Goal: Task Accomplishment & Management: Manage account settings

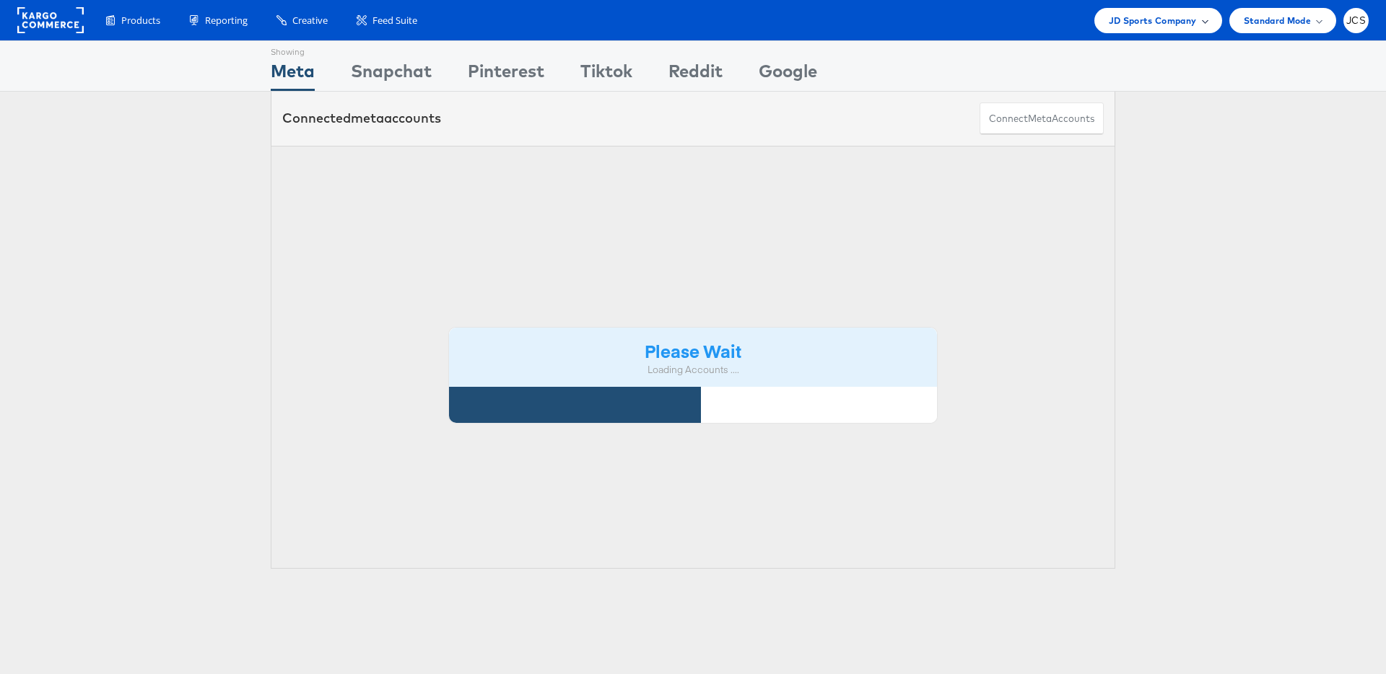
click at [1158, 25] on span "JD Sports Company" at bounding box center [1153, 20] width 88 height 15
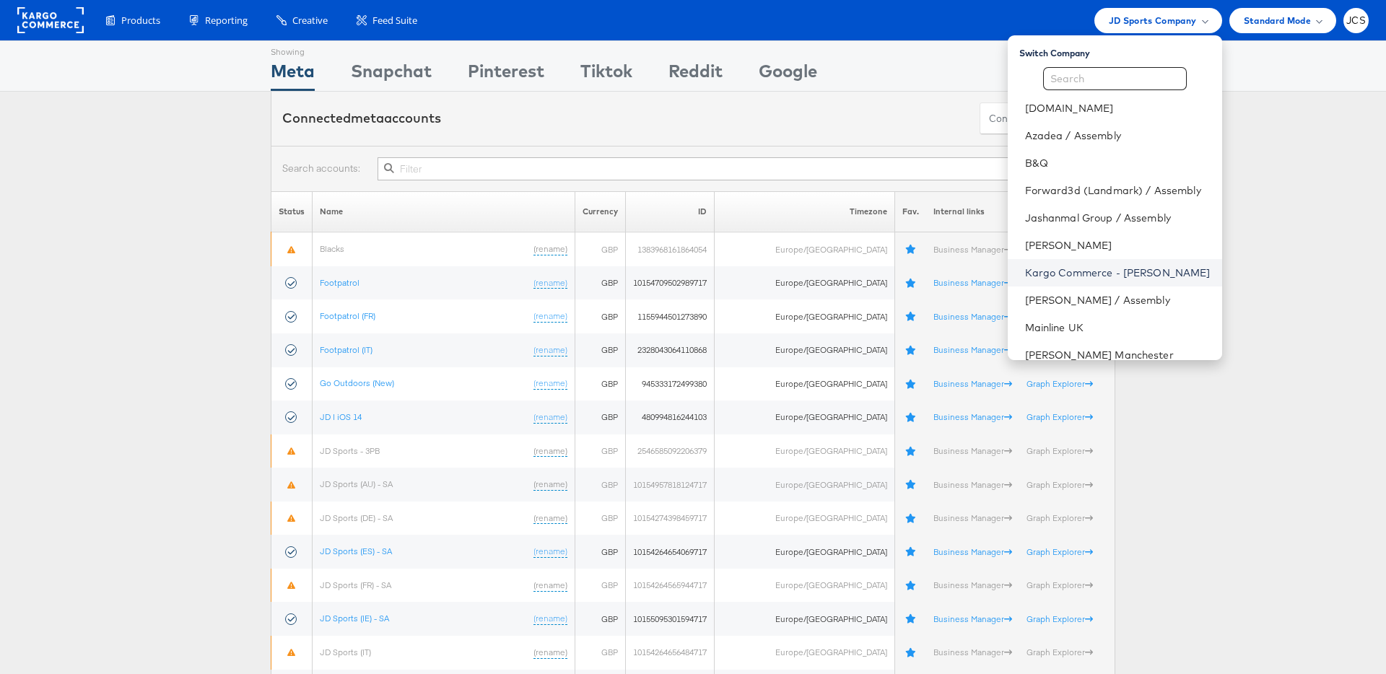
scroll to position [43, 0]
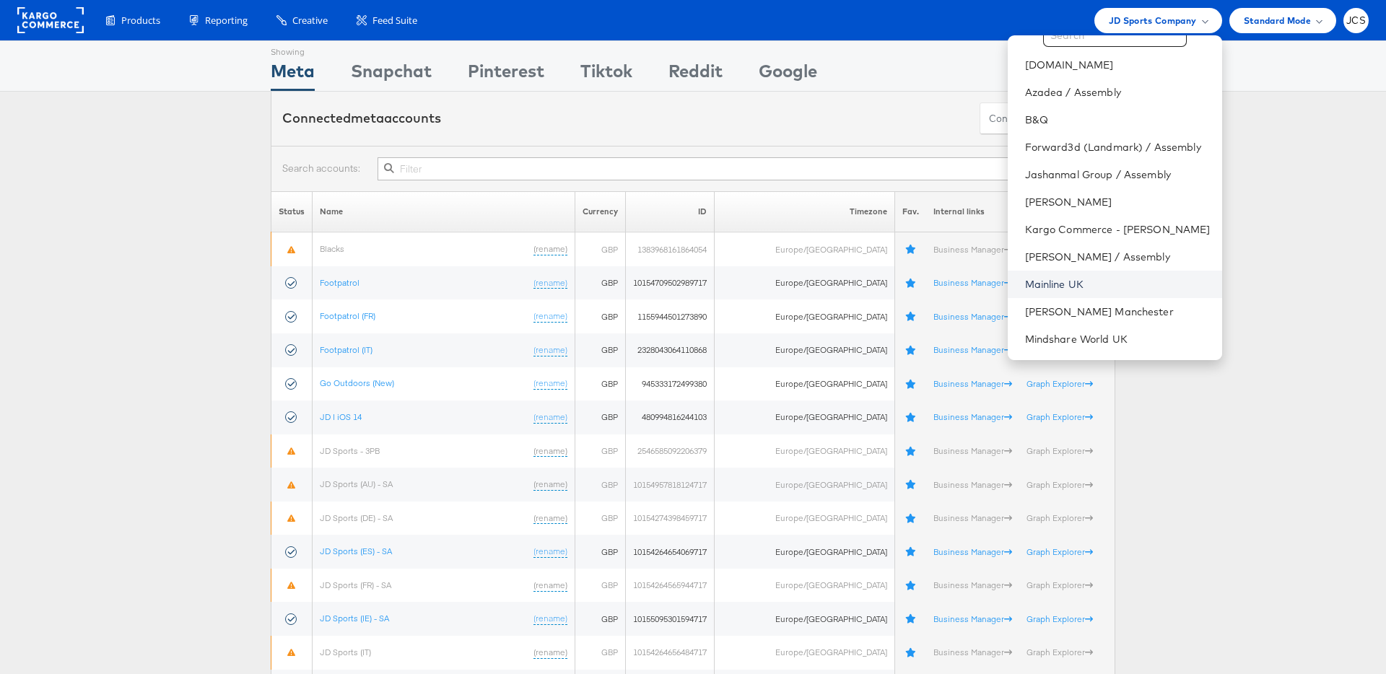
click at [1027, 285] on link "Mainline UK" at bounding box center [1118, 284] width 186 height 14
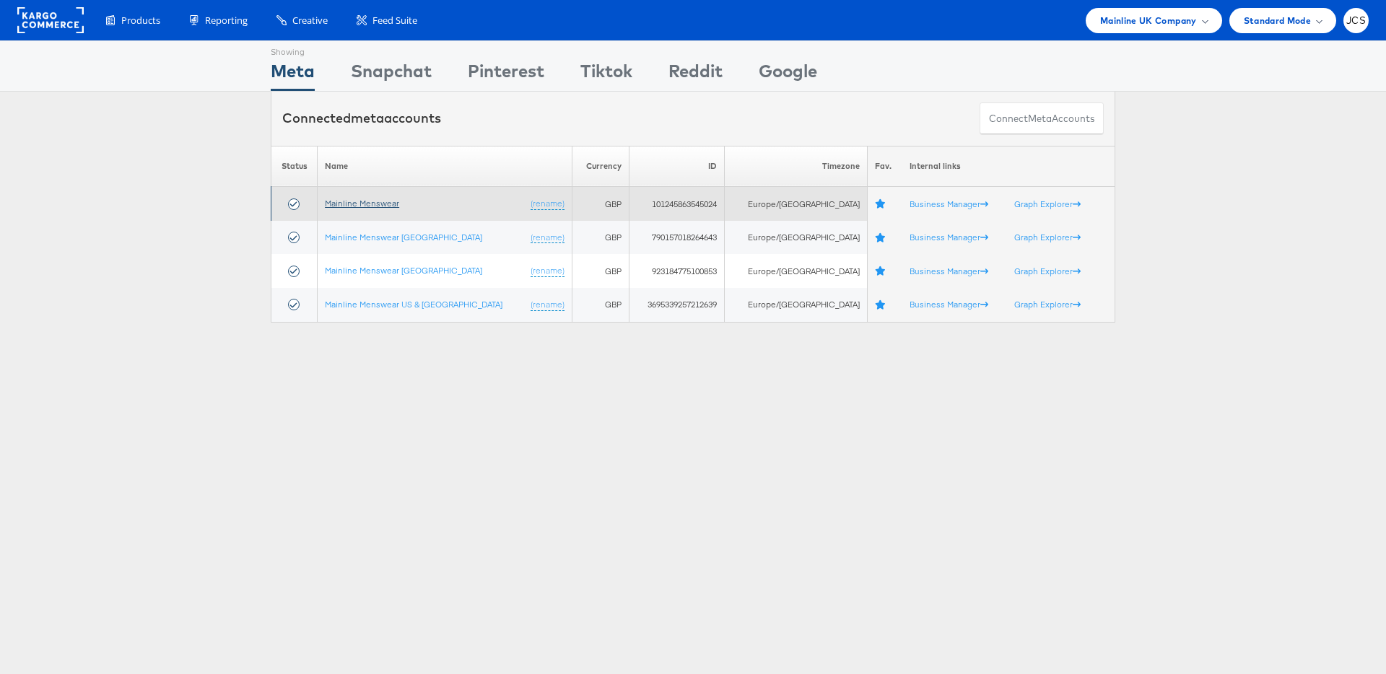
click at [365, 201] on link "Mainline Menswear" at bounding box center [362, 203] width 74 height 11
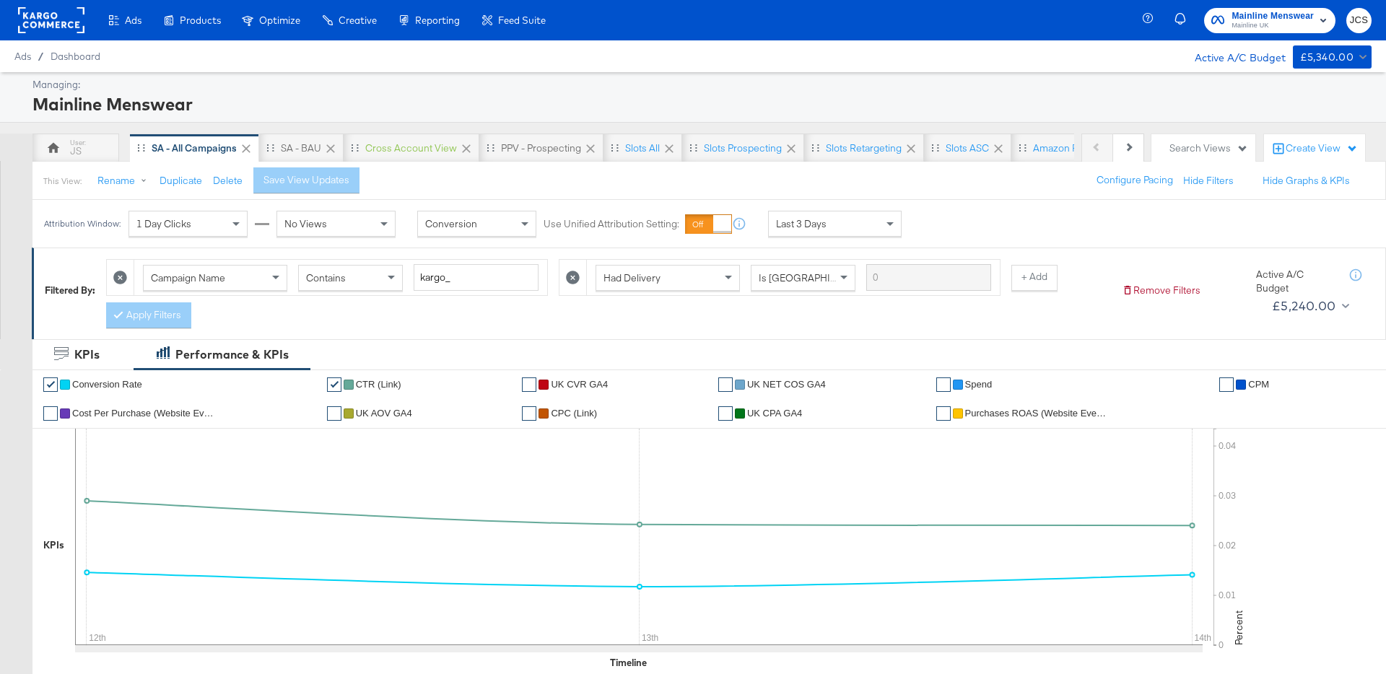
click at [807, 225] on span "Last 3 Days" at bounding box center [801, 223] width 51 height 13
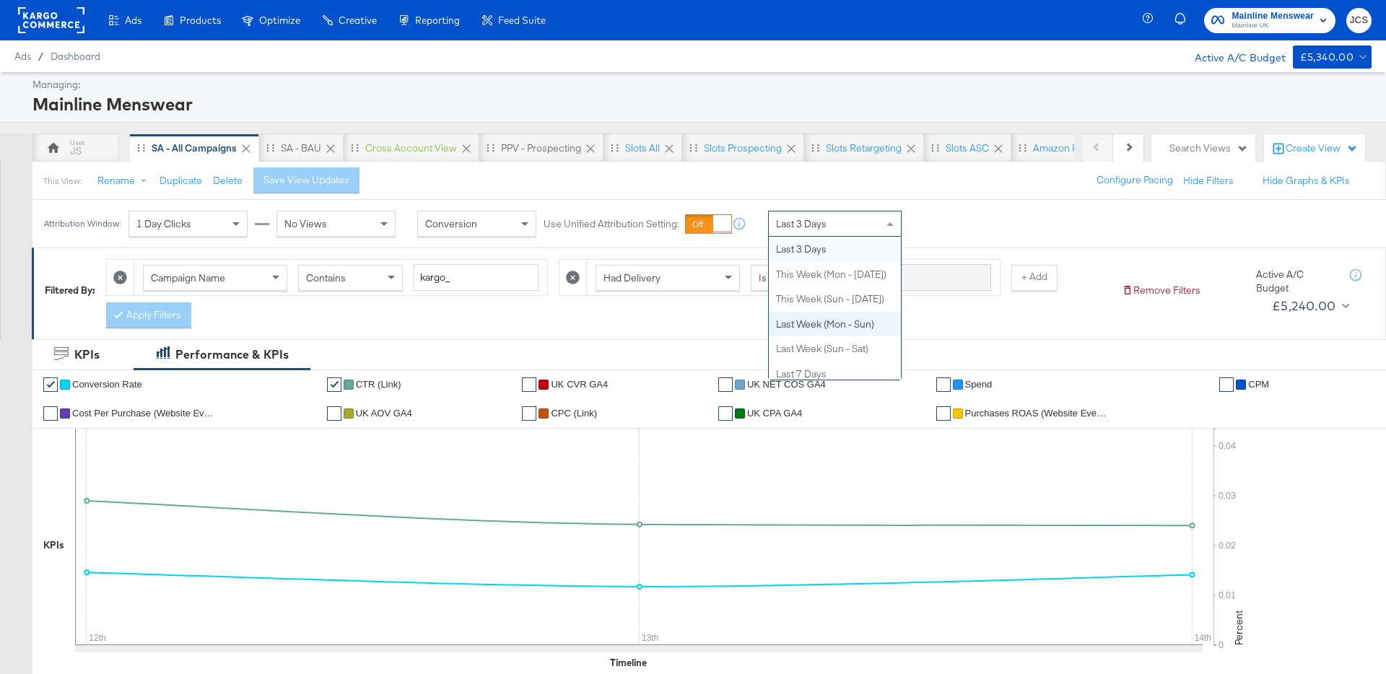
scroll to position [101, 0]
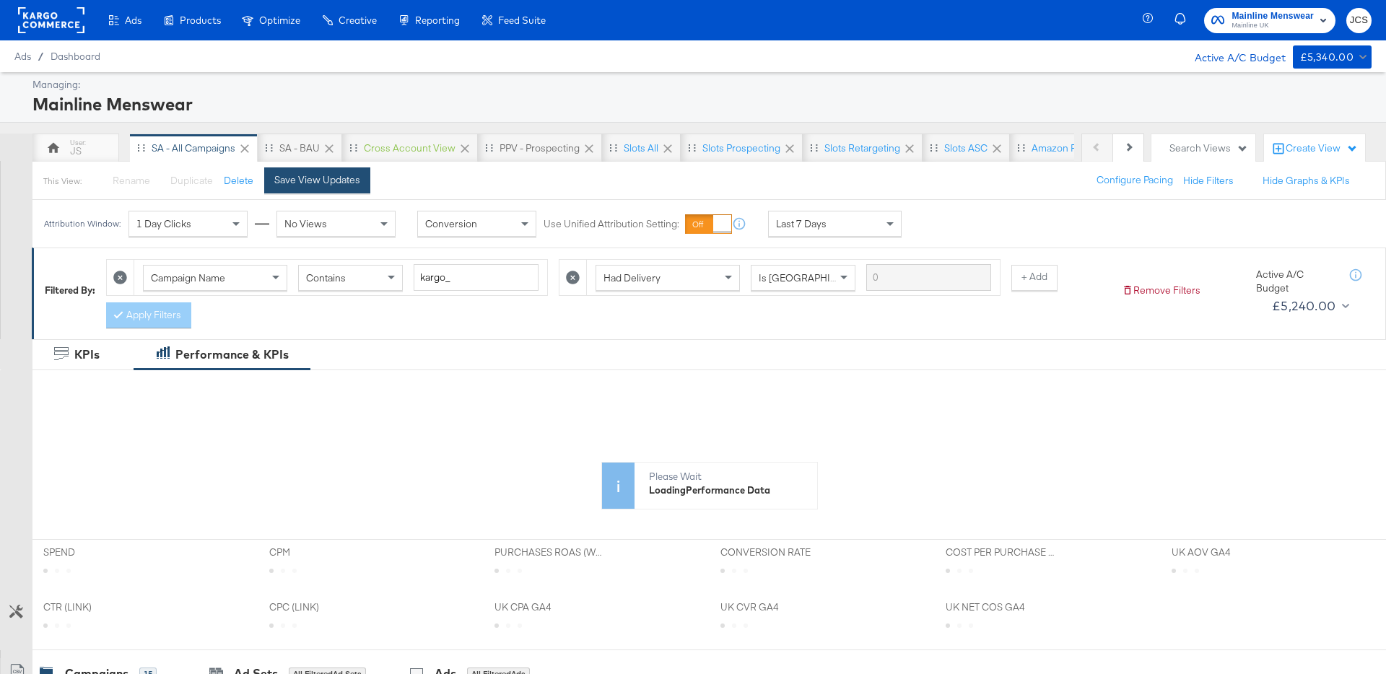
click at [336, 186] on div "Save View Updates" at bounding box center [317, 180] width 86 height 14
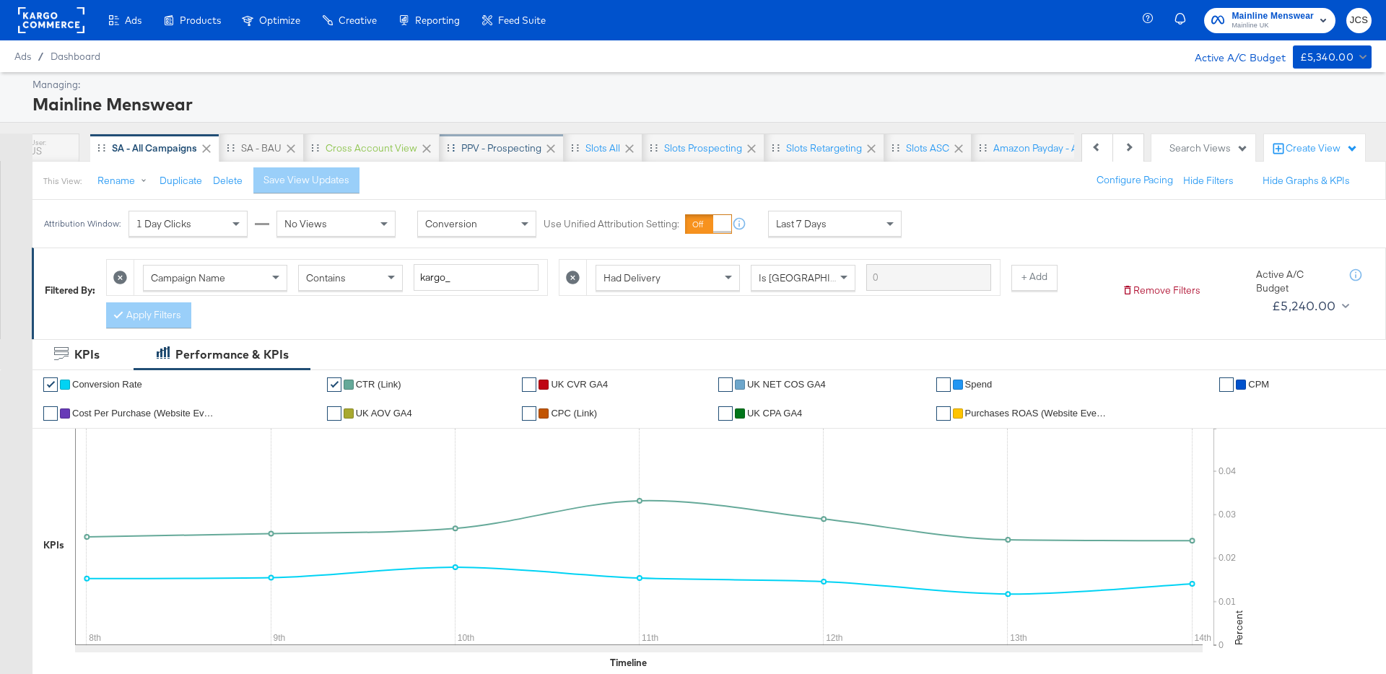
scroll to position [0, 41]
click at [261, 144] on div "SA - BAU" at bounding box center [260, 149] width 40 height 14
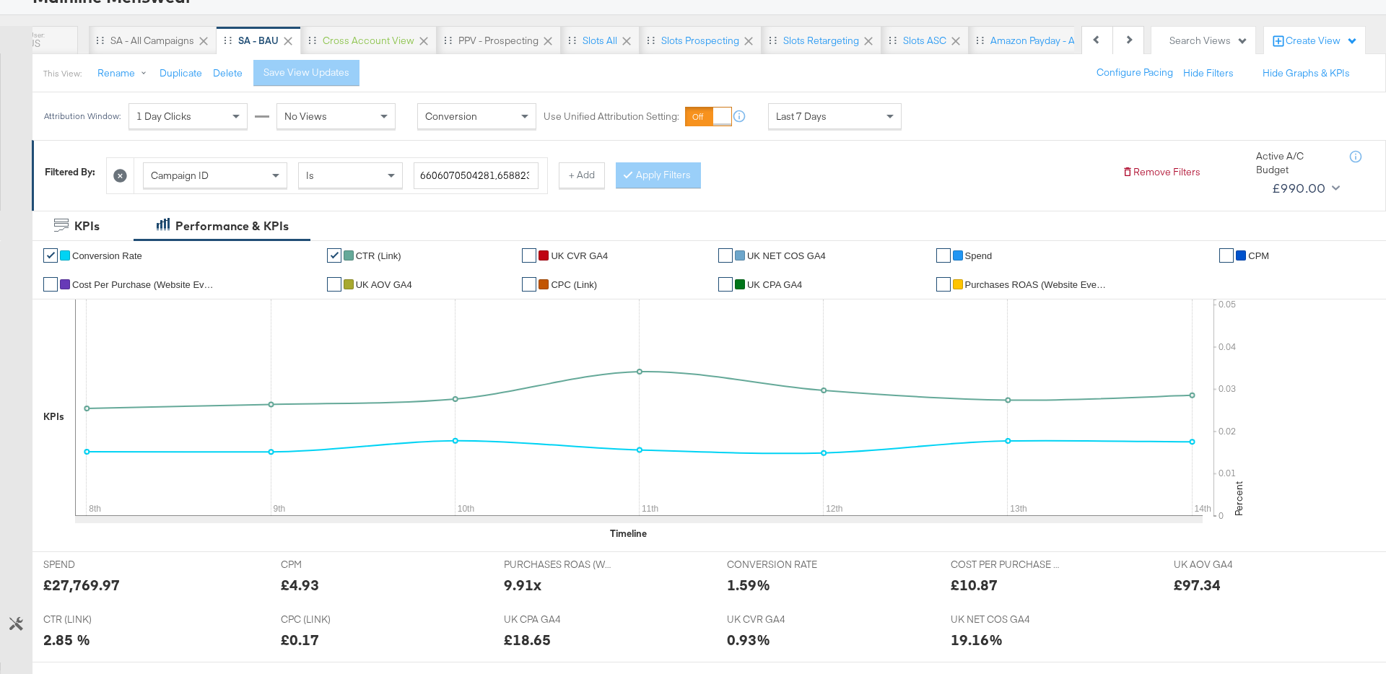
scroll to position [105, 0]
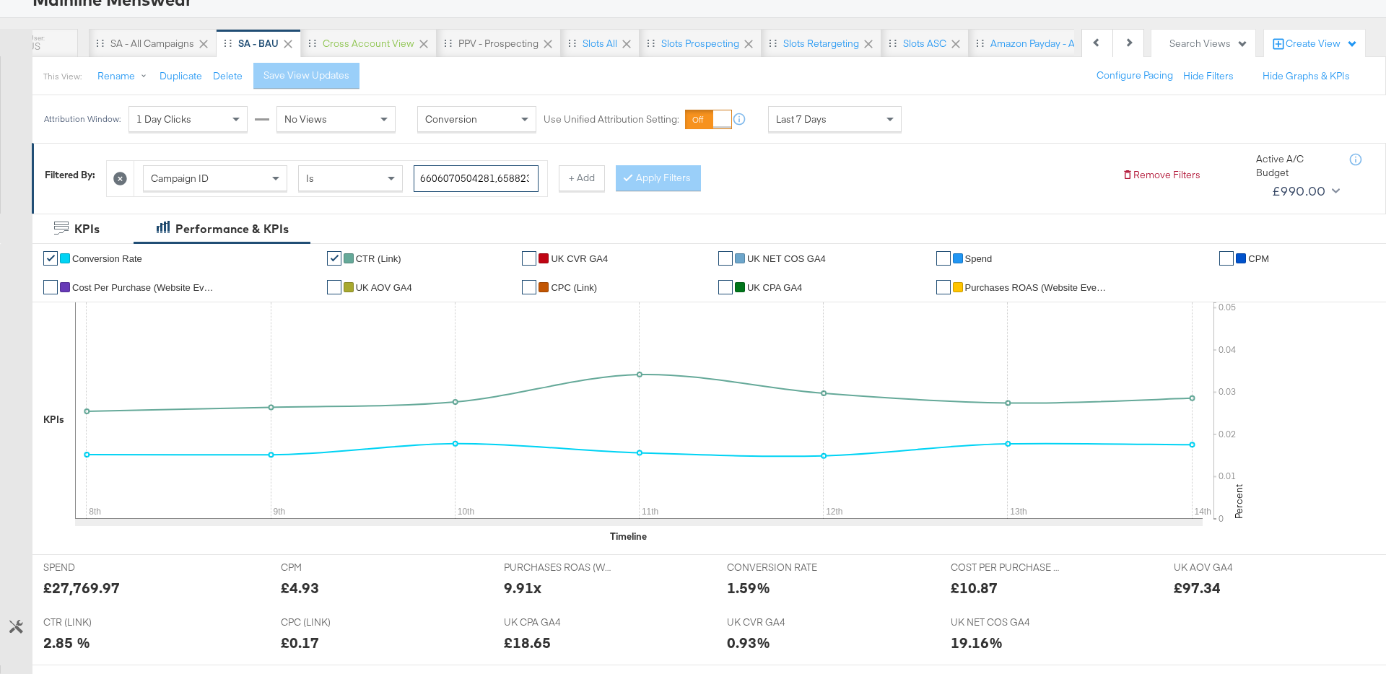
click at [500, 182] on input "6606070504281,6588231419681,6587672979281,6587518638081,6578991779281" at bounding box center [476, 178] width 125 height 27
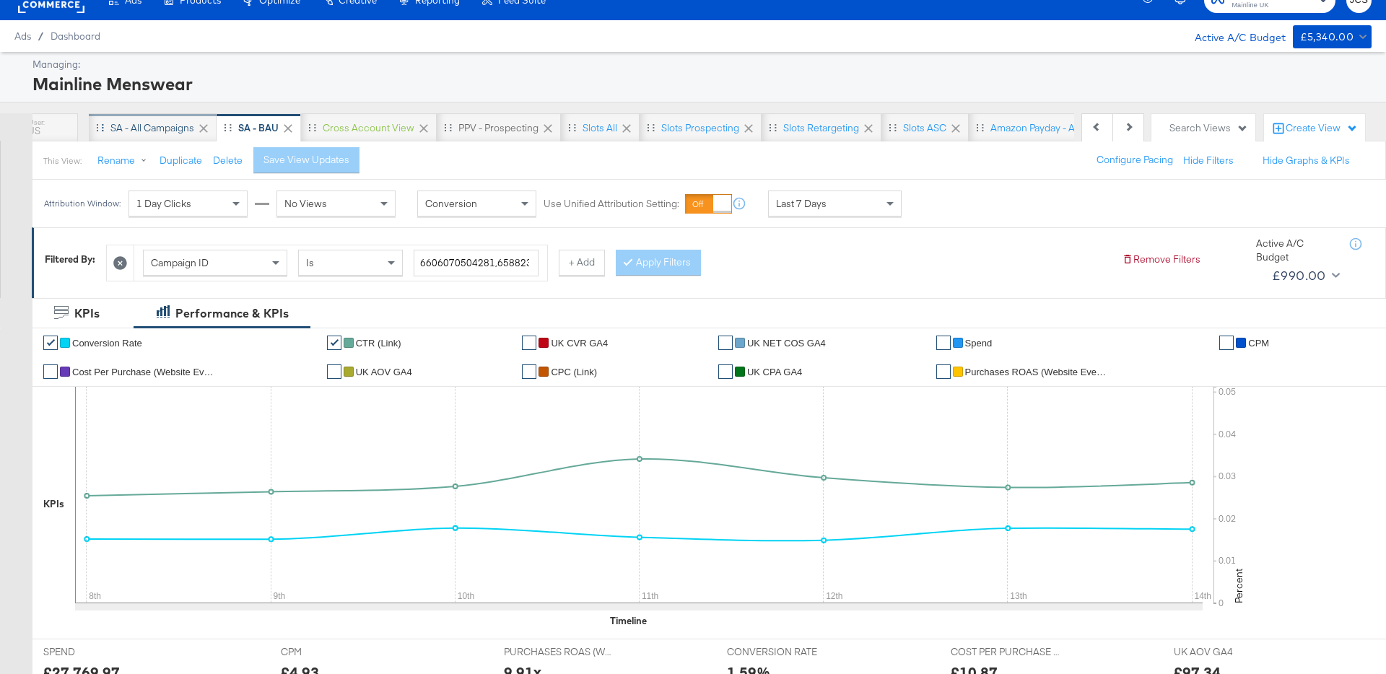
click at [167, 131] on div "SA - All campaigns" at bounding box center [152, 128] width 84 height 14
click at [141, 128] on div "SA - All campaigns" at bounding box center [152, 128] width 84 height 14
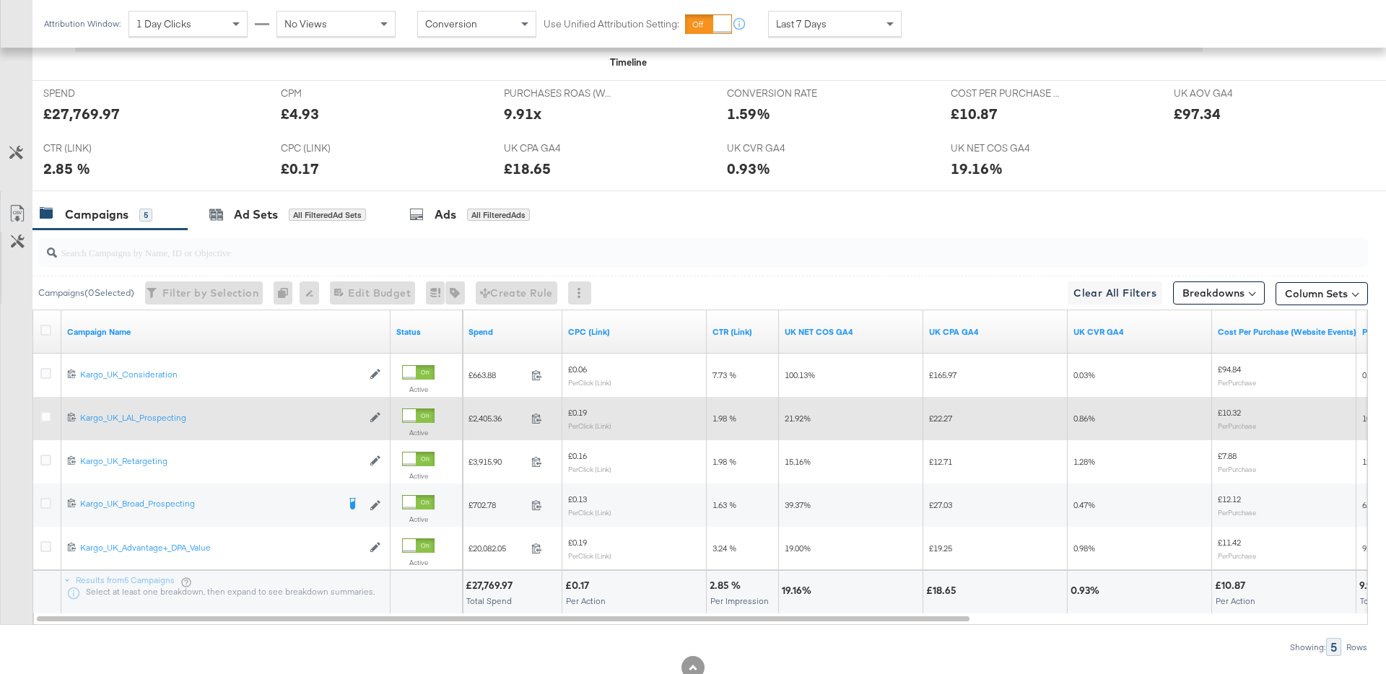
scroll to position [559, 0]
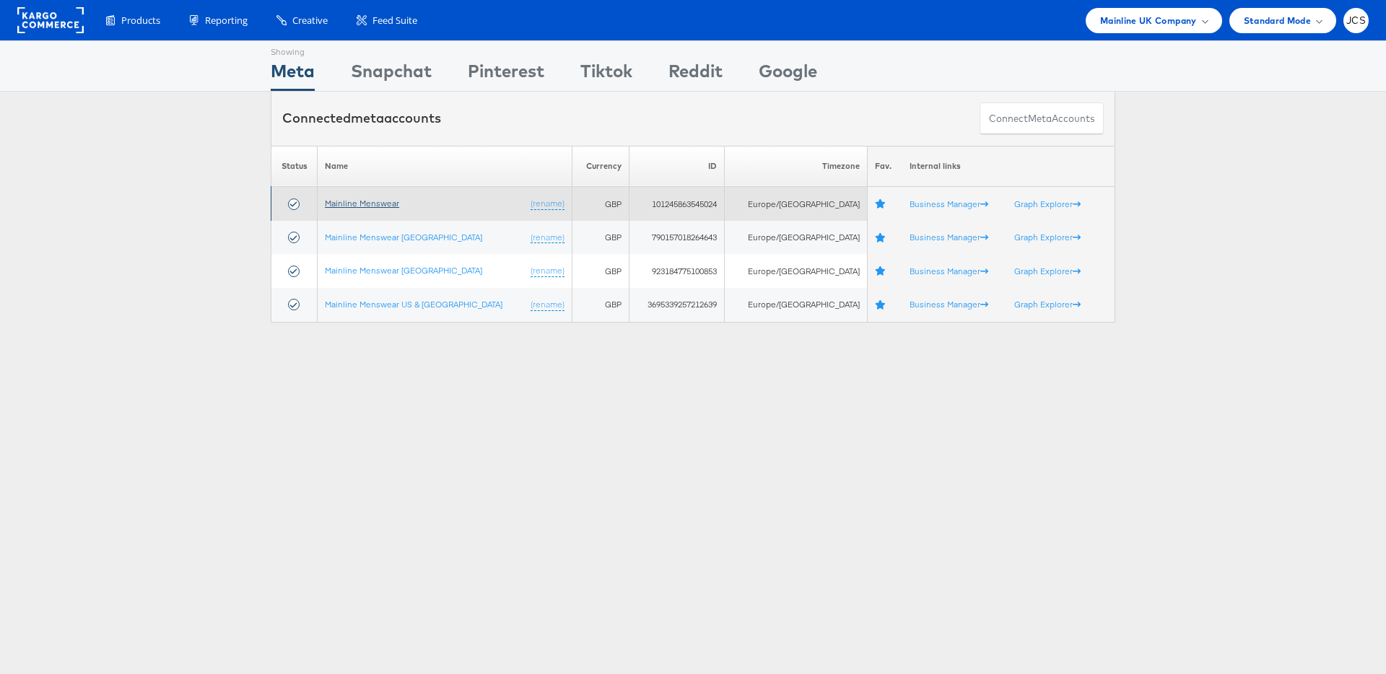
click at [380, 201] on link "Mainline Menswear" at bounding box center [362, 203] width 74 height 11
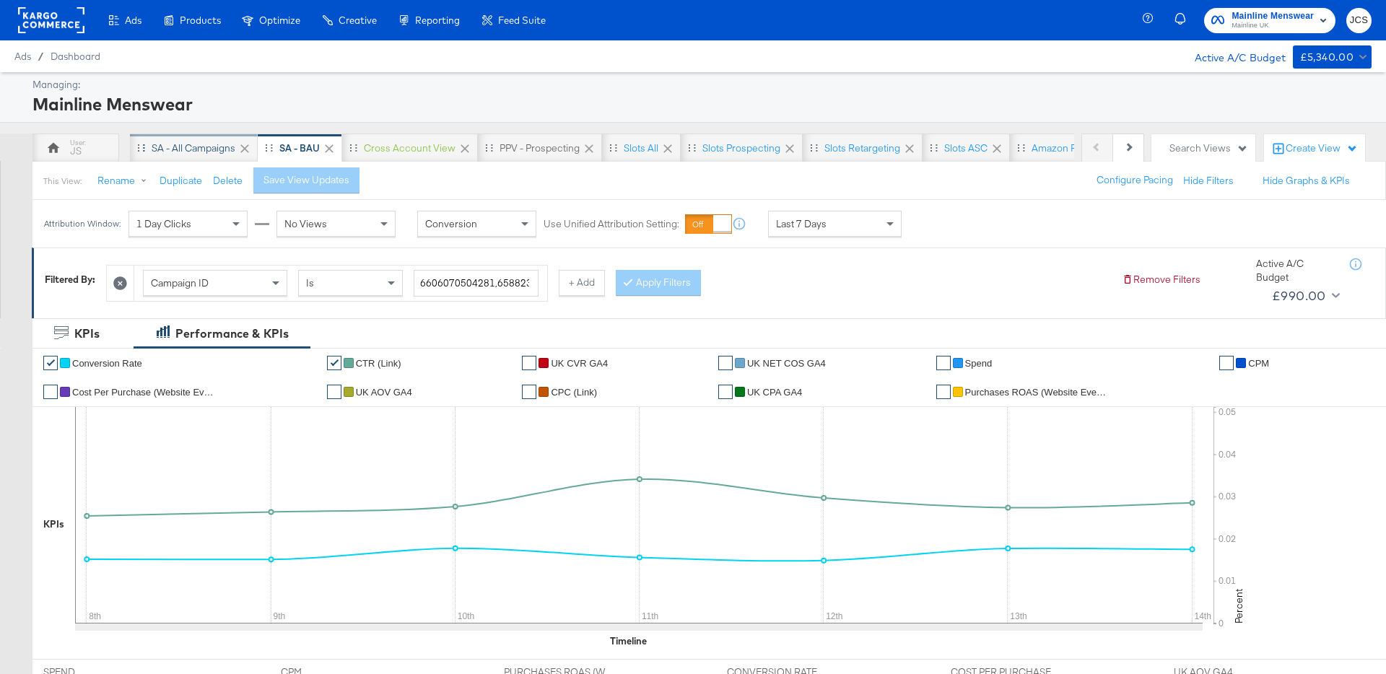
click at [165, 147] on div "SA - All campaigns" at bounding box center [194, 149] width 84 height 14
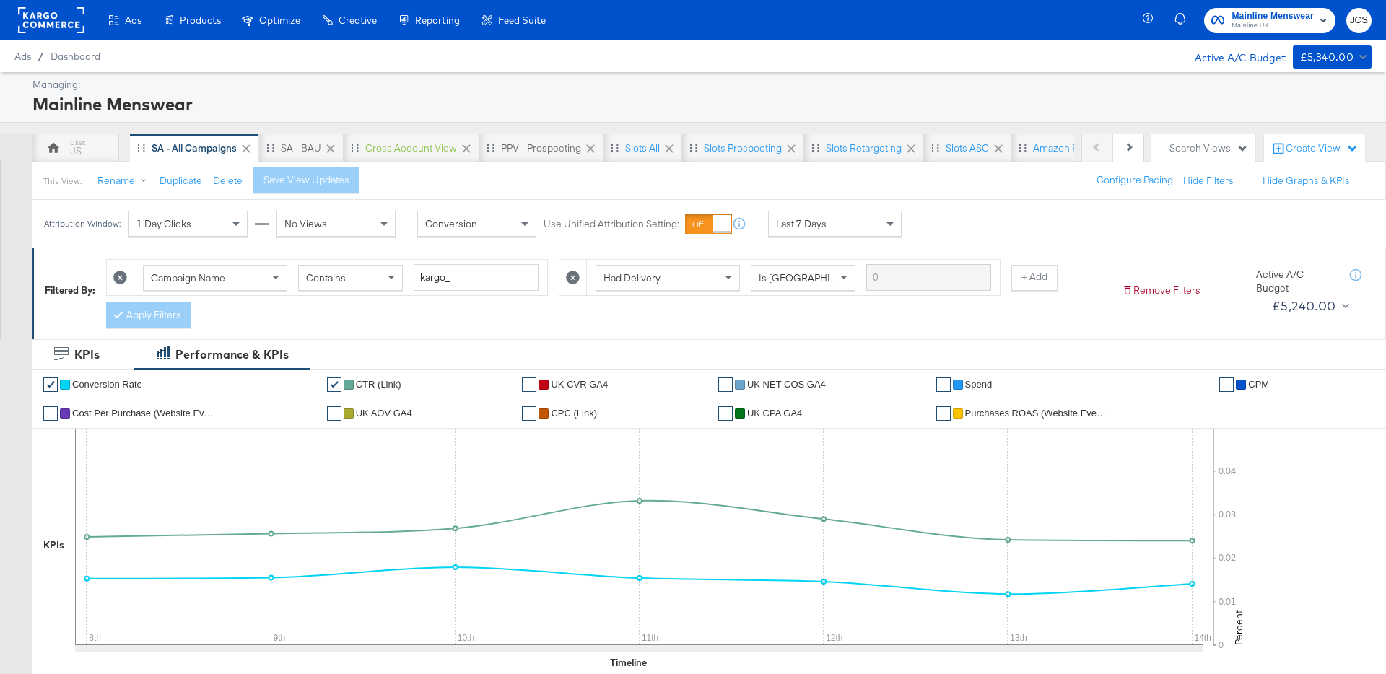
click at [305, 151] on div "SA - BAU" at bounding box center [301, 149] width 40 height 14
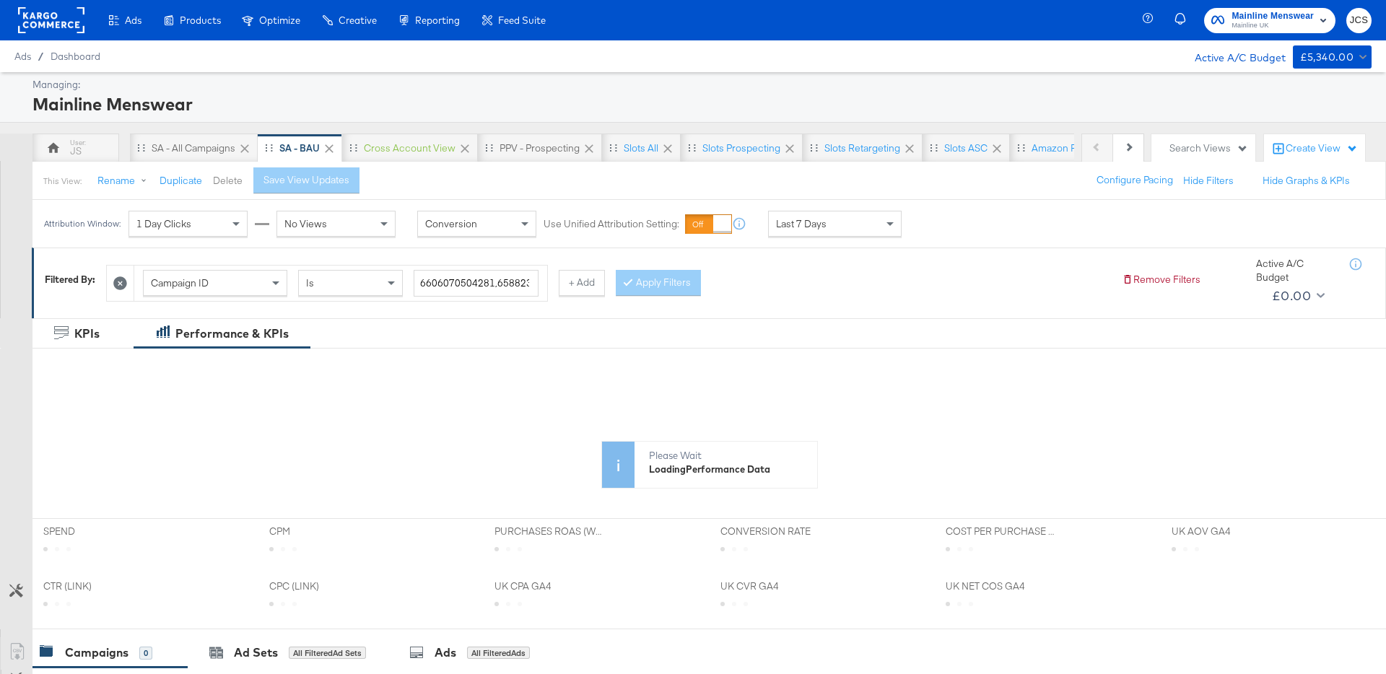
click at [224, 180] on button "Delete" at bounding box center [228, 181] width 30 height 14
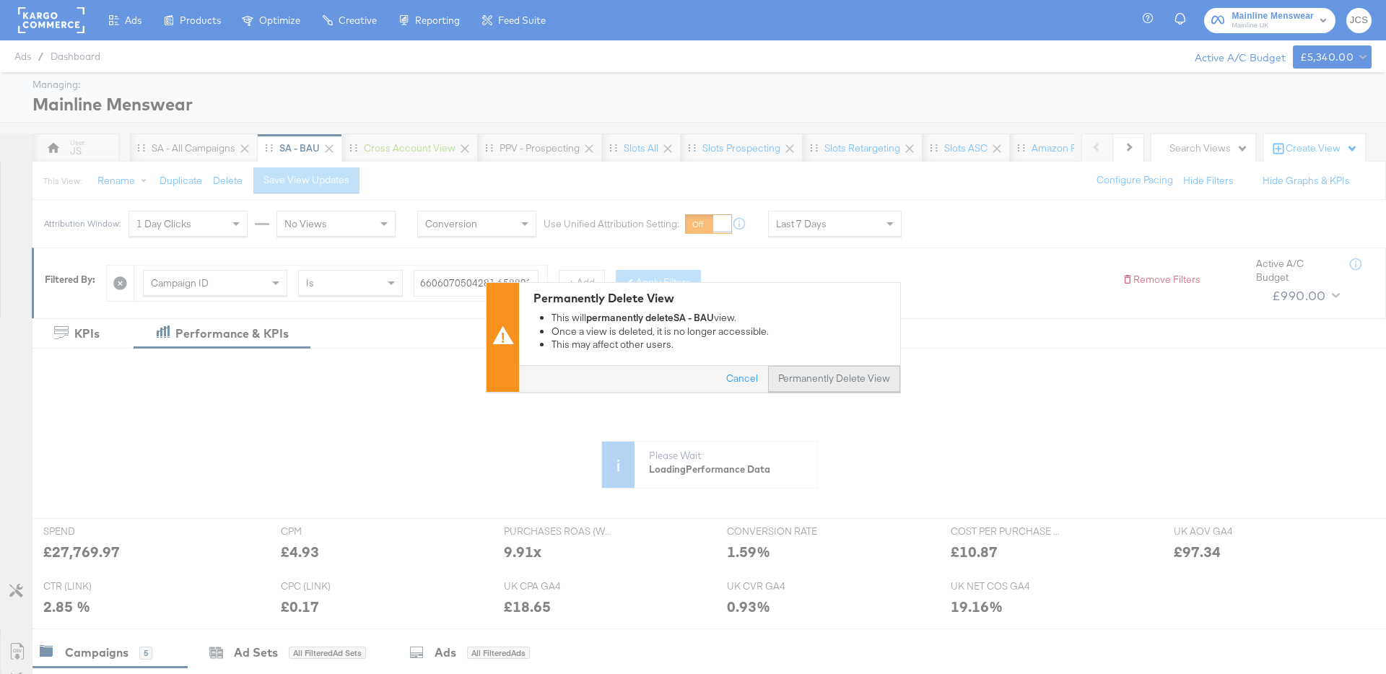
click at [797, 371] on button "Permanently Delete View" at bounding box center [834, 379] width 132 height 26
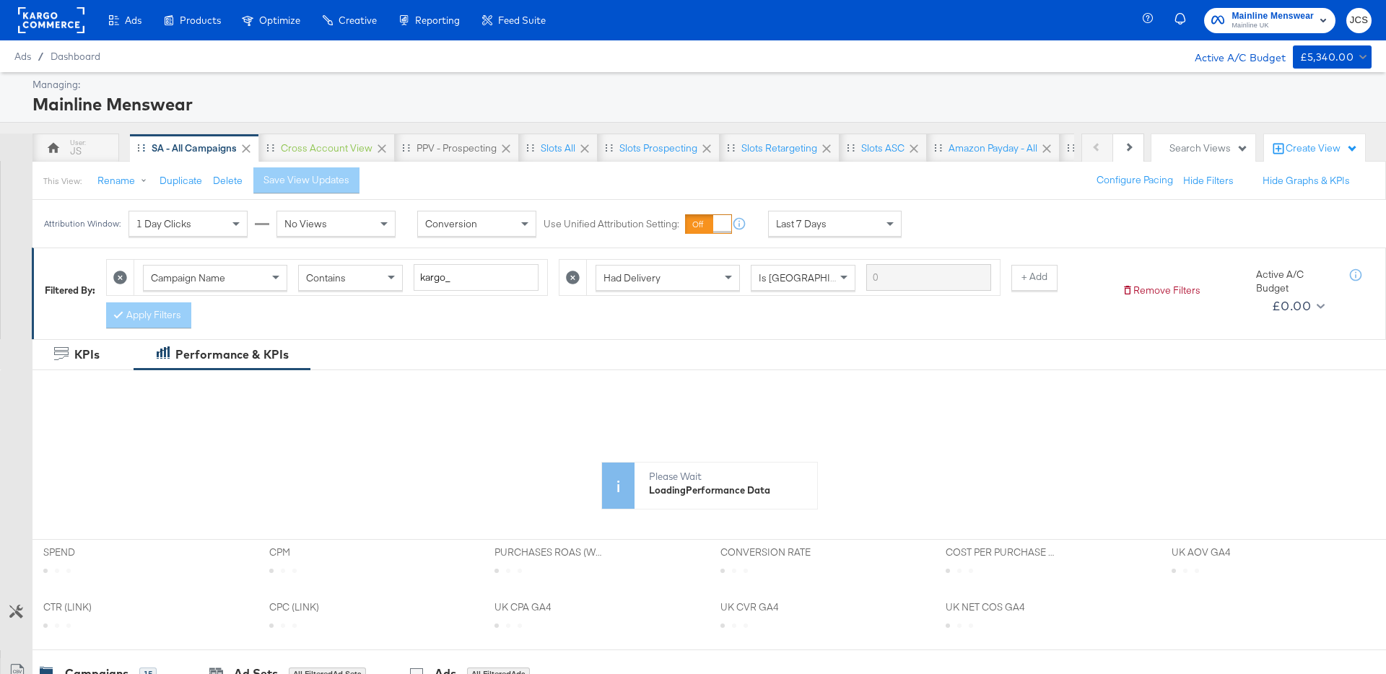
click at [166, 147] on div "SA - All campaigns" at bounding box center [194, 149] width 85 height 14
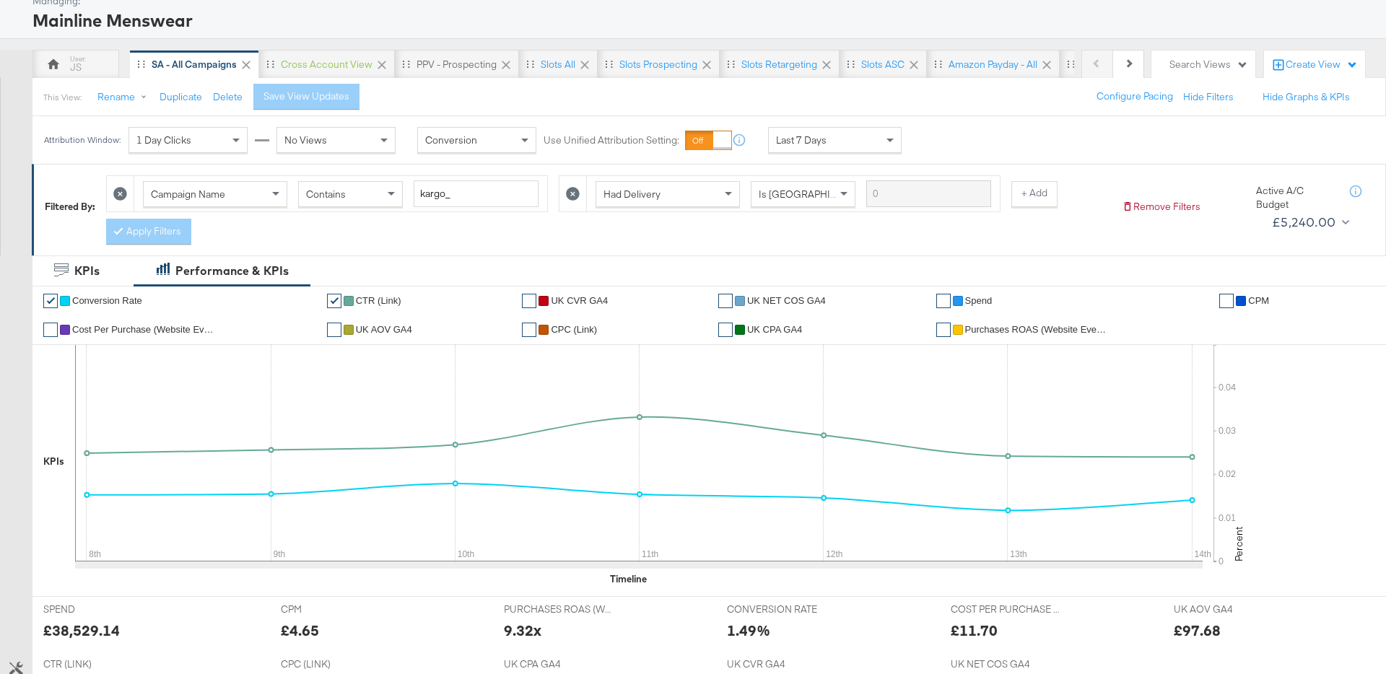
scroll to position [83, 0]
click at [835, 144] on div "Last 7 Days" at bounding box center [835, 141] width 132 height 25
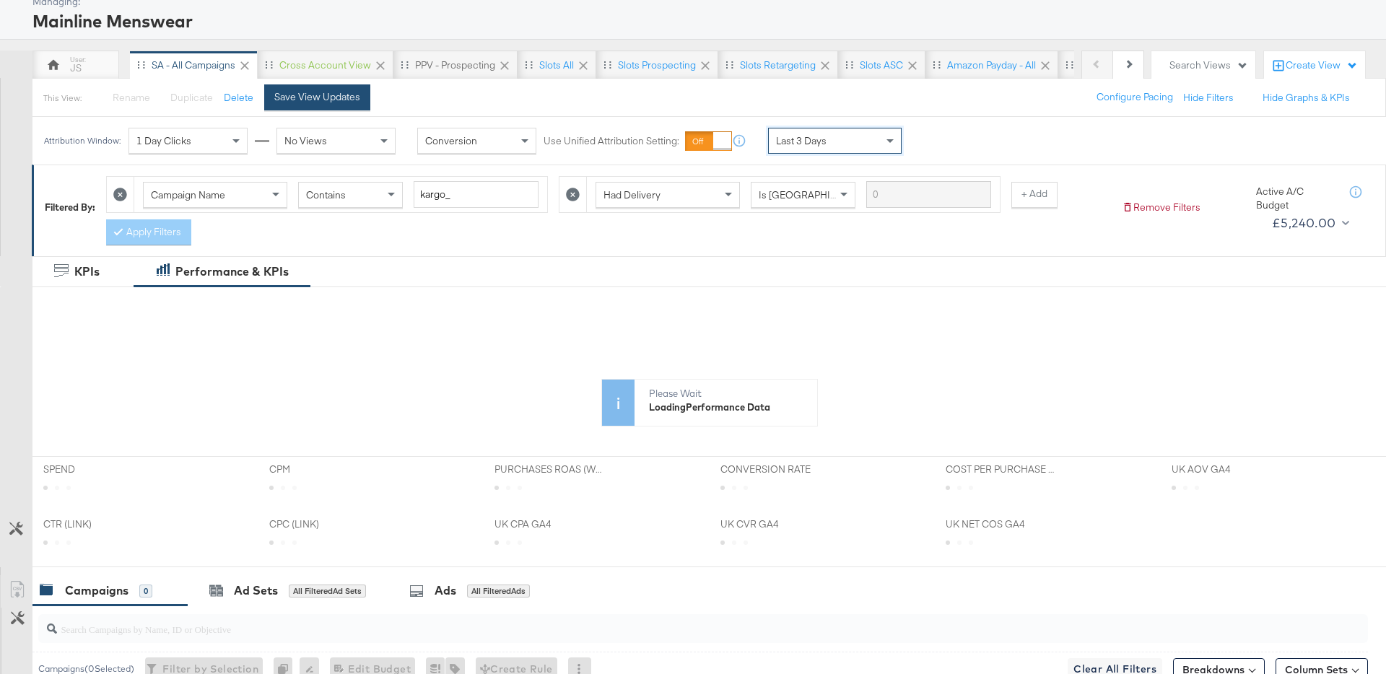
click at [321, 93] on div "Save View Updates" at bounding box center [317, 97] width 86 height 14
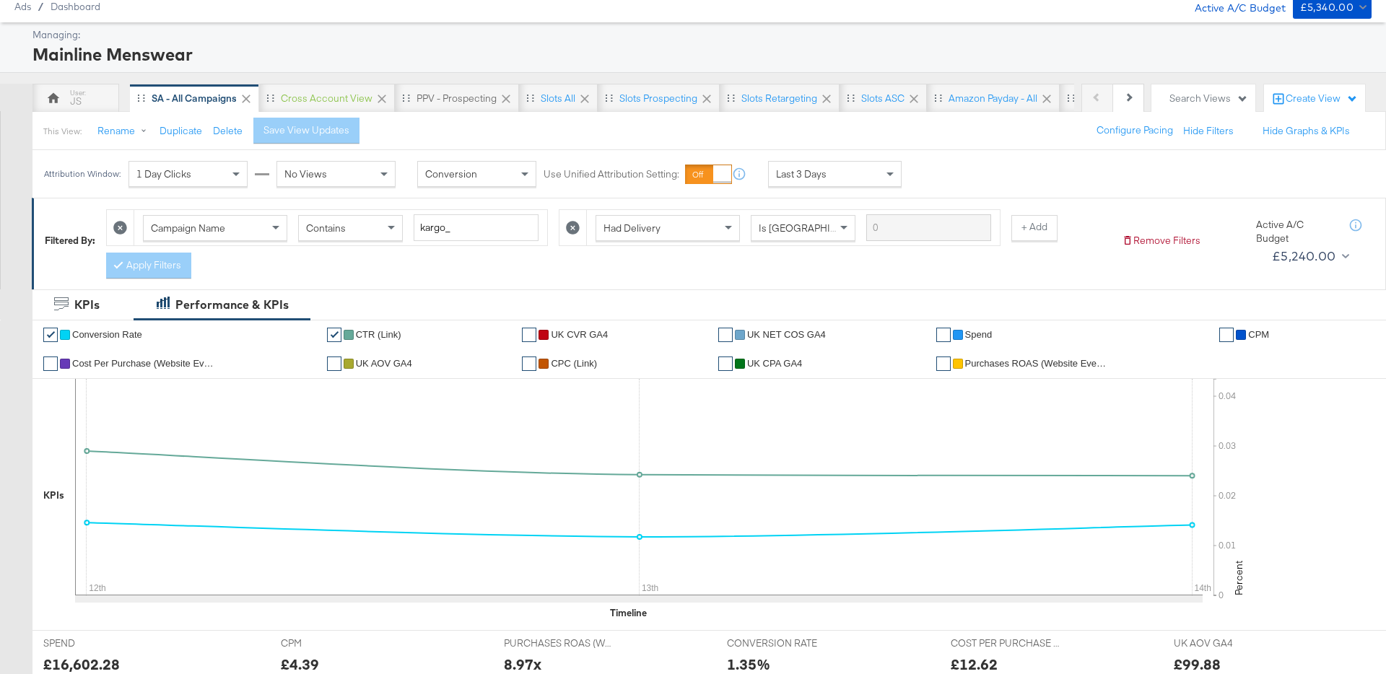
scroll to position [0, 0]
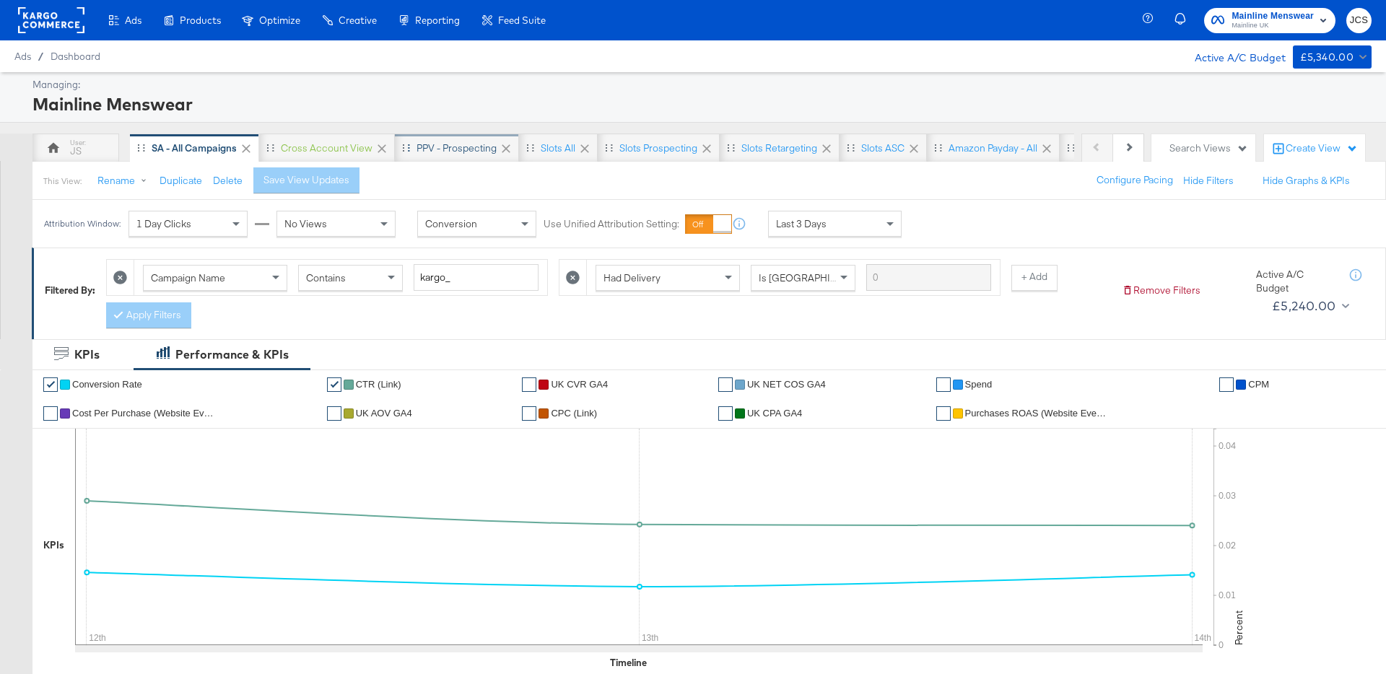
click at [463, 146] on div "PPV - Prospecting" at bounding box center [457, 149] width 80 height 14
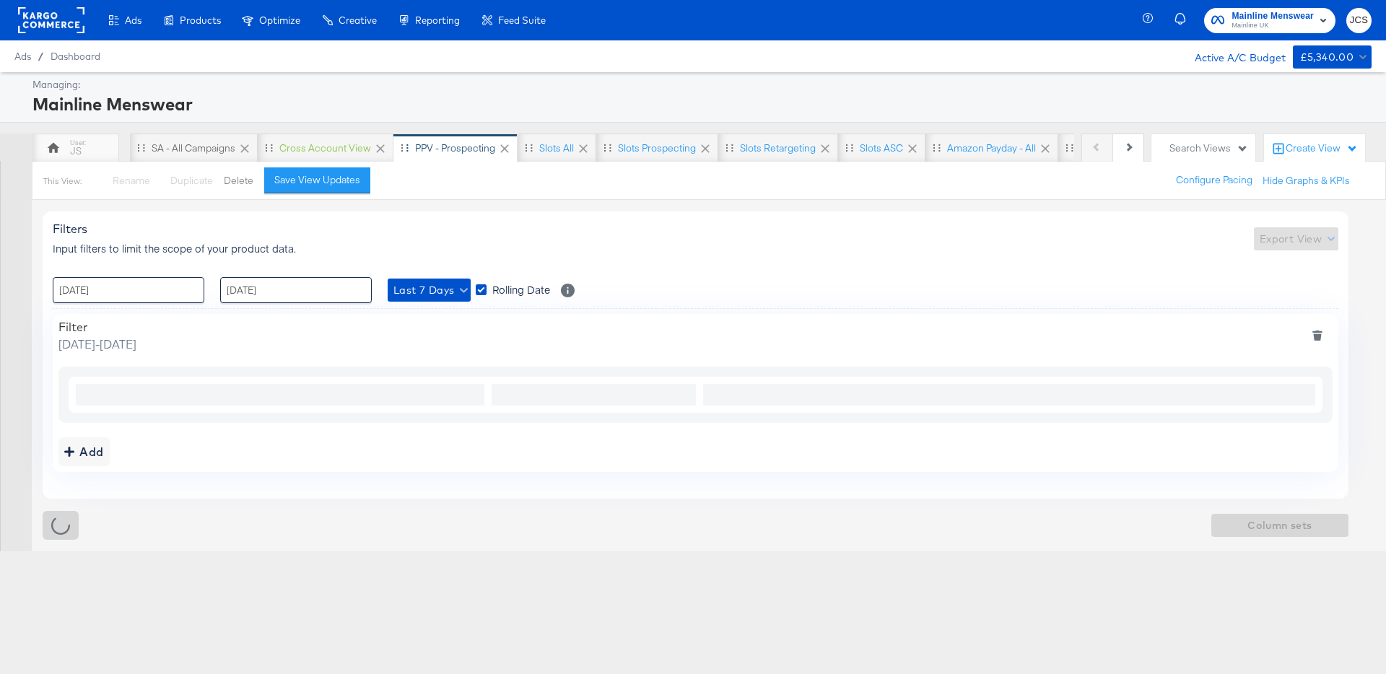
click at [238, 178] on button "Delete" at bounding box center [239, 181] width 30 height 14
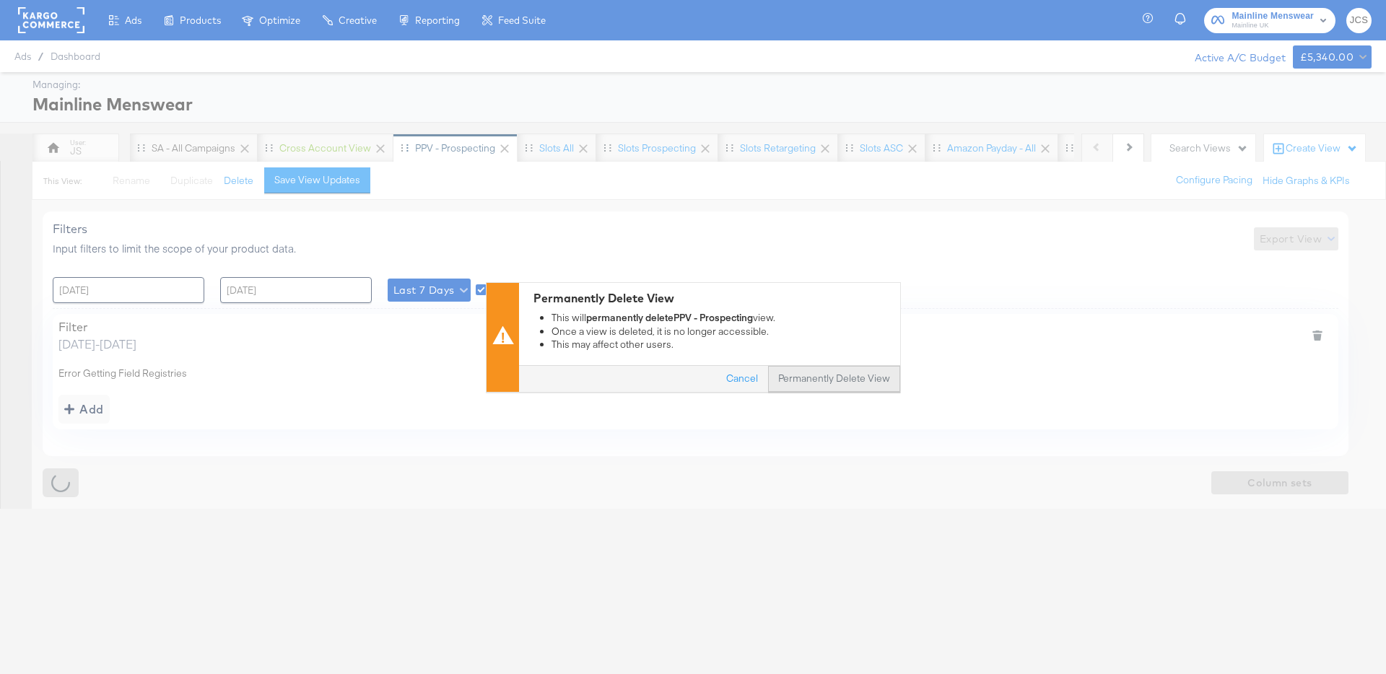
click at [874, 381] on button "Permanently Delete View" at bounding box center [834, 379] width 132 height 26
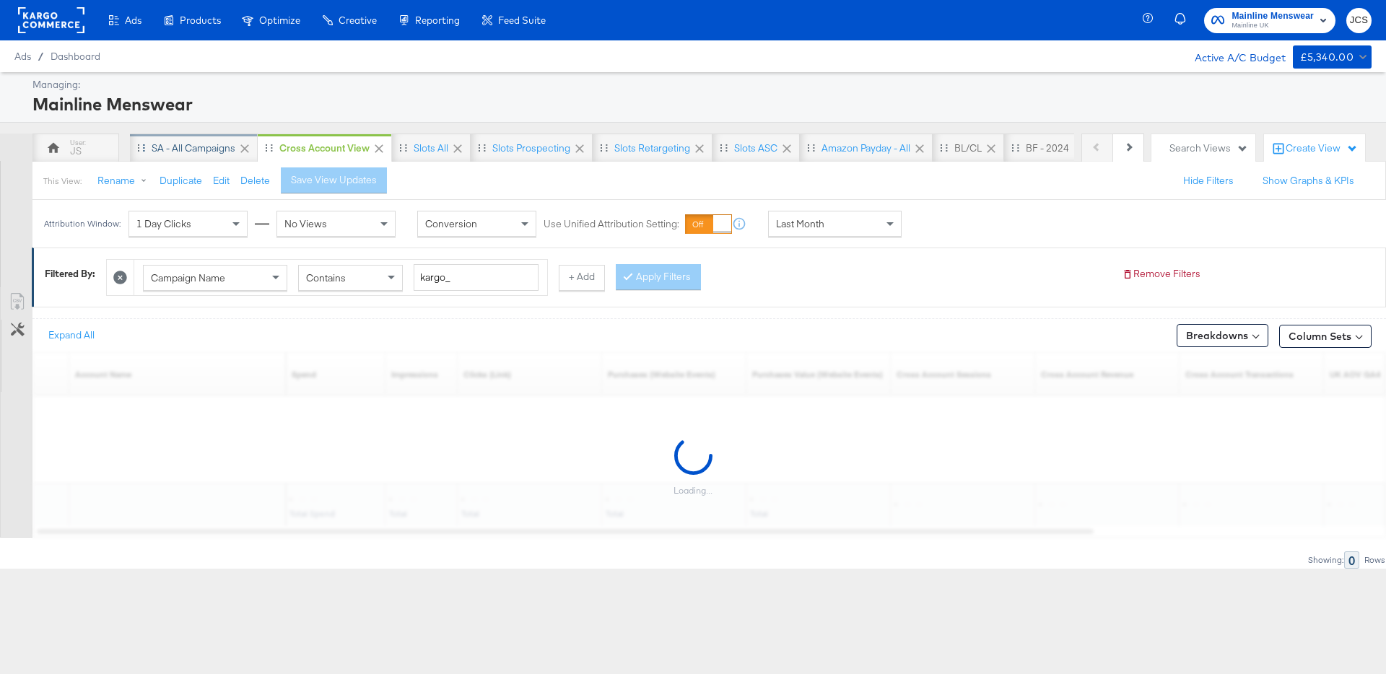
click at [193, 148] on div "SA - All campaigns" at bounding box center [194, 149] width 84 height 14
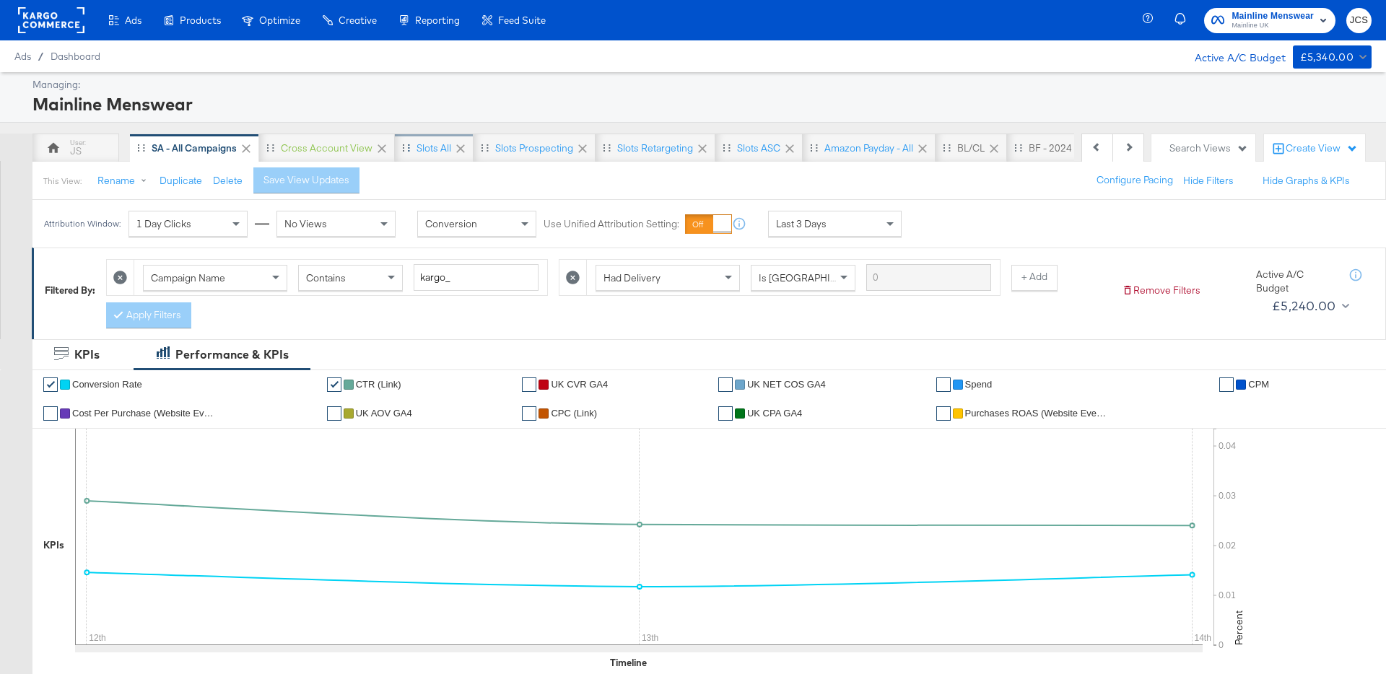
scroll to position [0, 277]
click at [1203, 153] on div "Search Views" at bounding box center [1209, 149] width 79 height 14
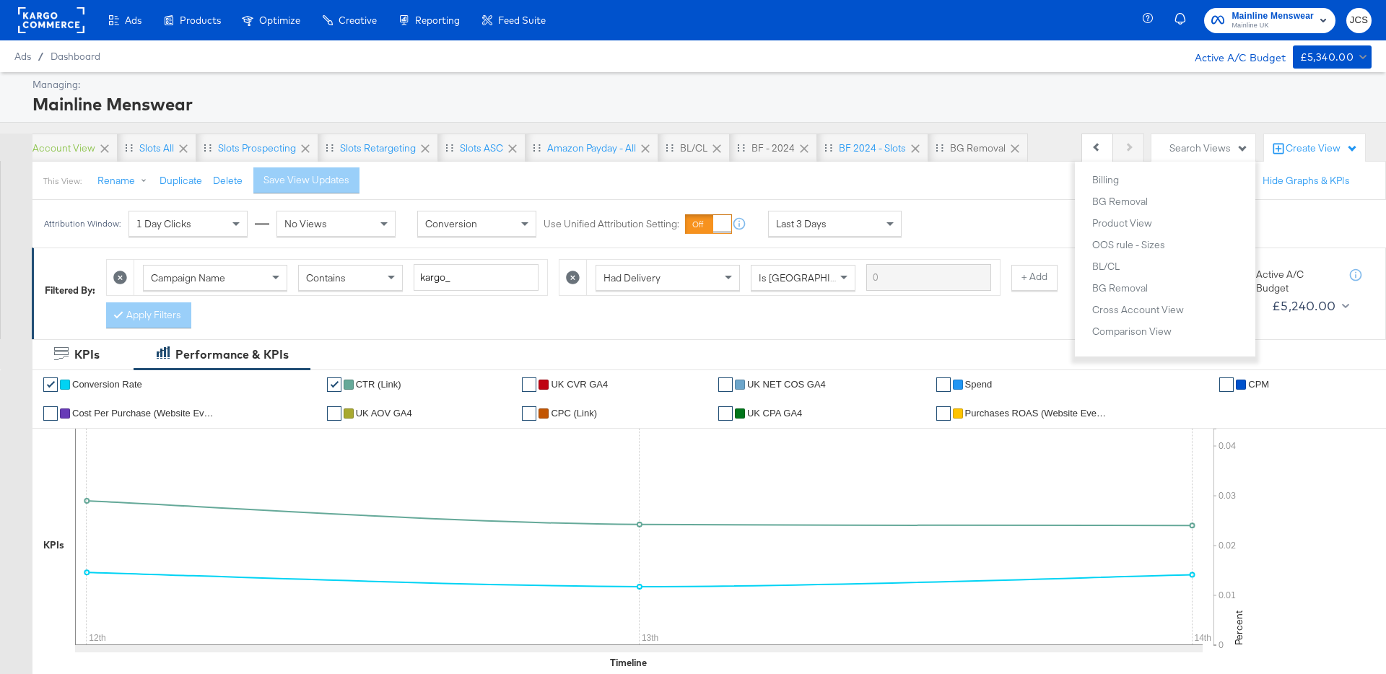
scroll to position [1183, 0]
click at [1119, 318] on div "New View" at bounding box center [1115, 318] width 45 height 10
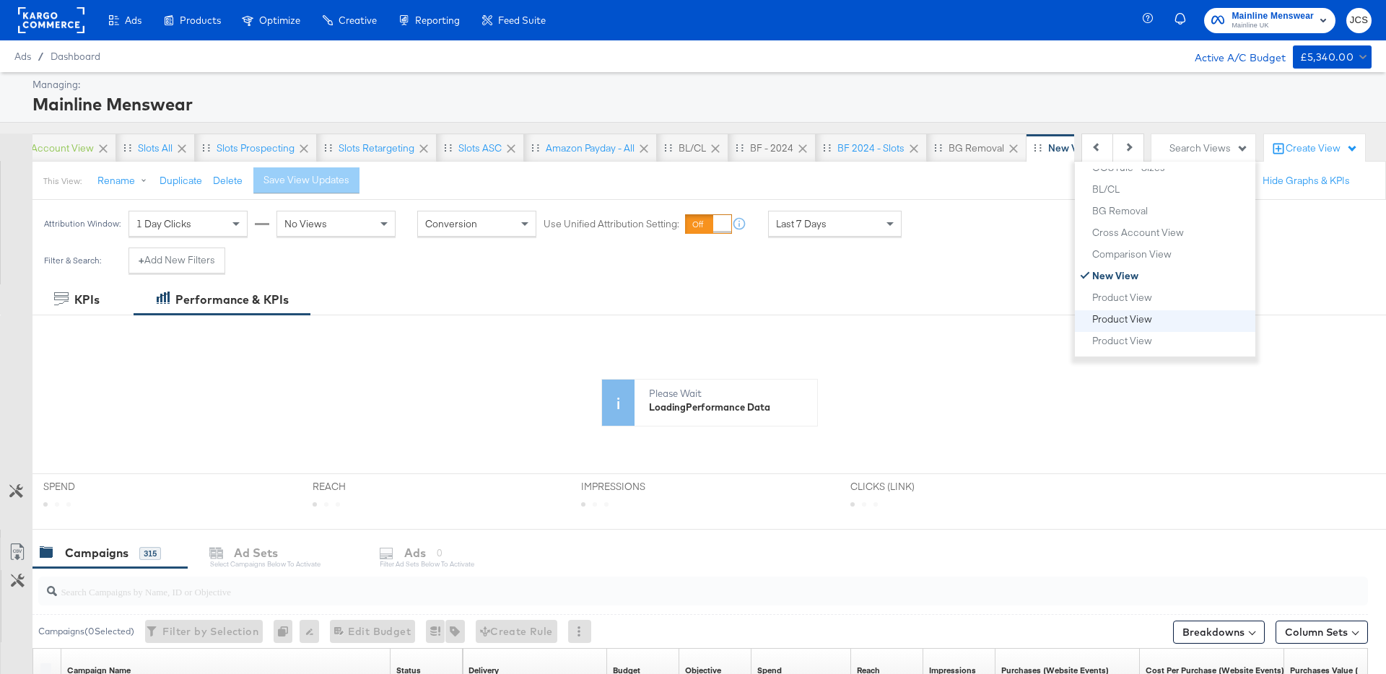
scroll to position [1226, 0]
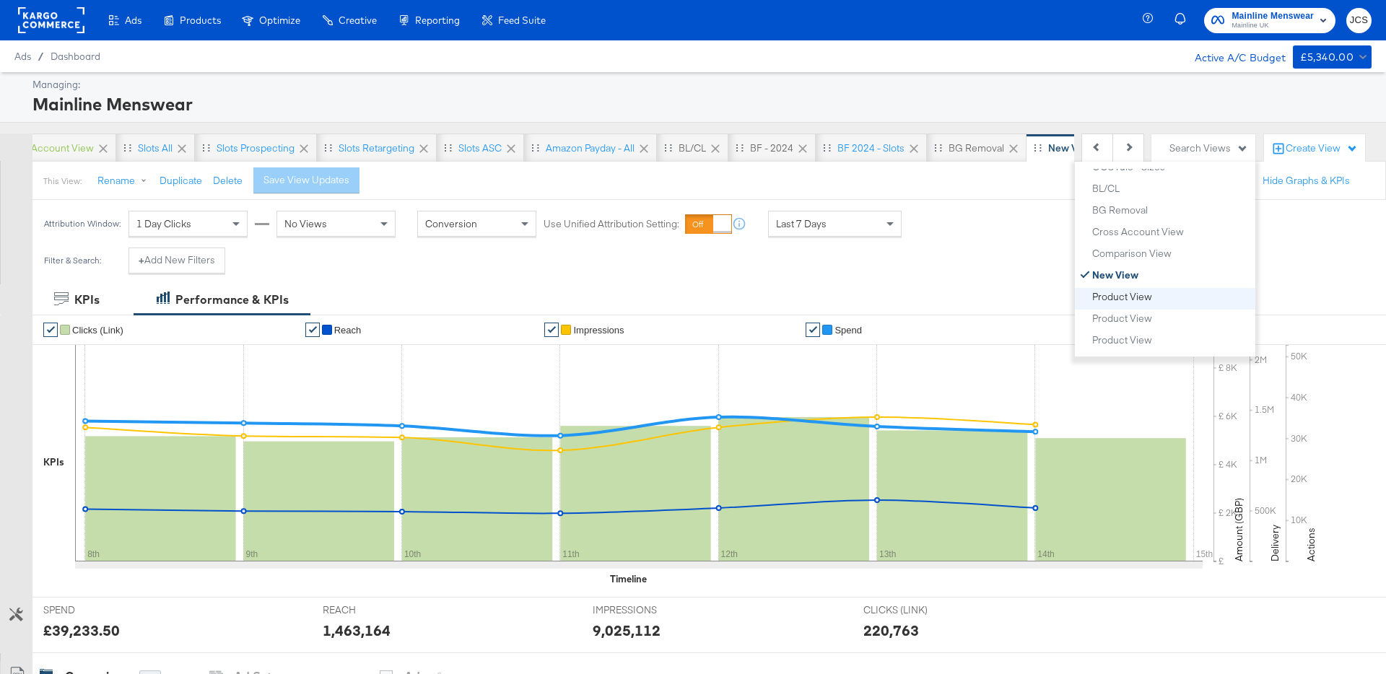
click at [1118, 301] on div "Product View" at bounding box center [1123, 297] width 60 height 10
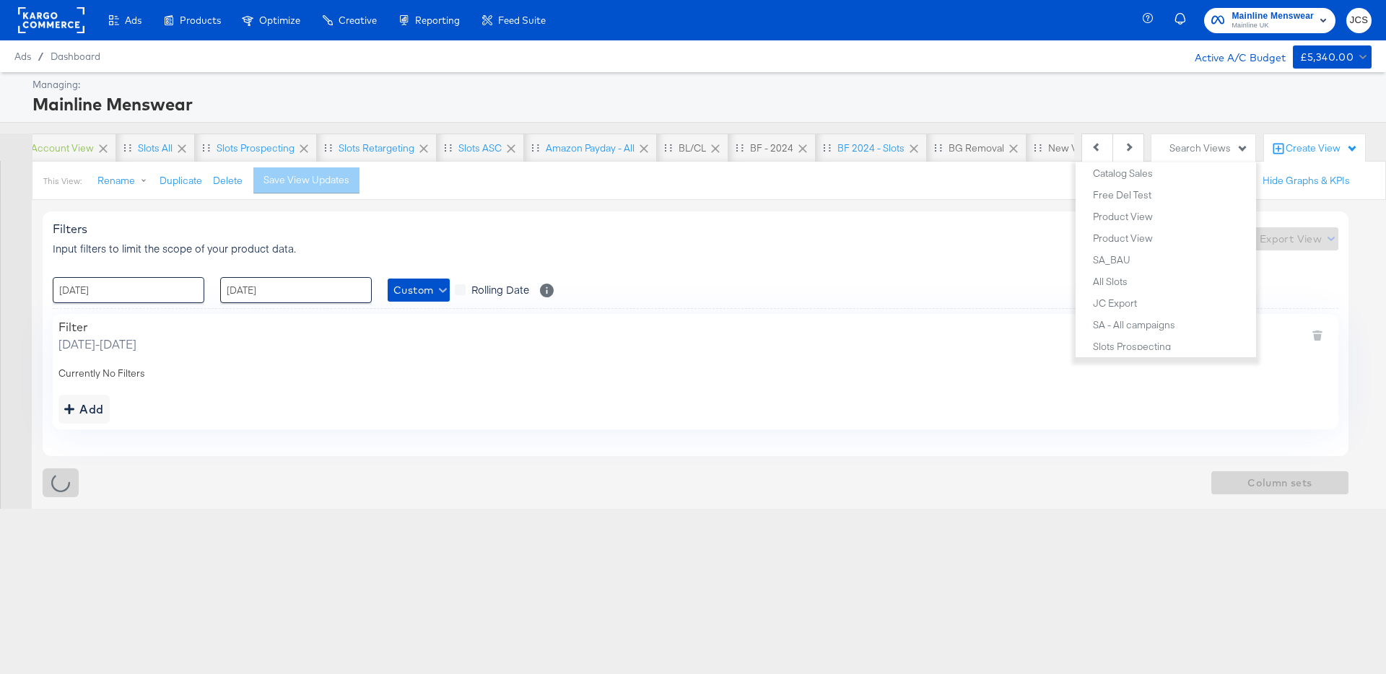
scroll to position [590, 0]
click at [1132, 241] on div "Product View" at bounding box center [1123, 240] width 60 height 10
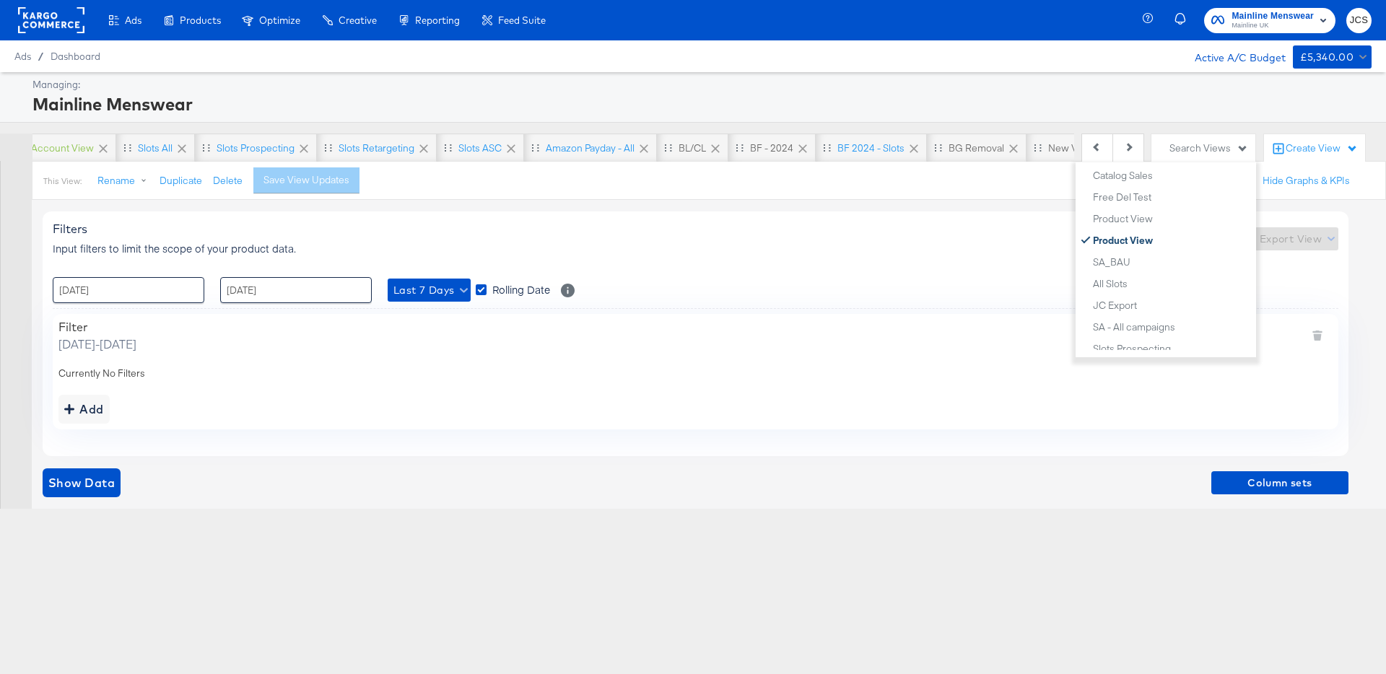
click at [462, 230] on div "Filters Input filters to limit the scope of your product data. Export View" at bounding box center [696, 239] width 1286 height 34
click at [230, 183] on button "Delete" at bounding box center [228, 181] width 30 height 14
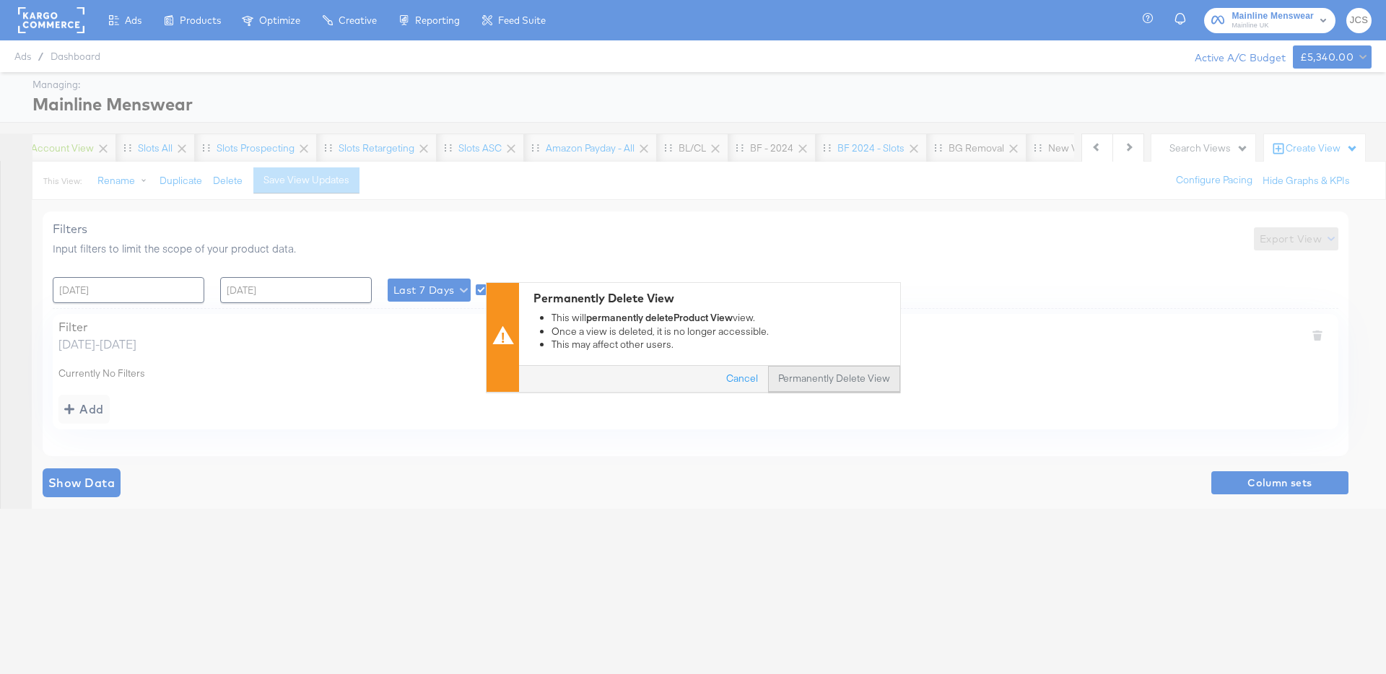
click at [813, 375] on button "Permanently Delete View" at bounding box center [834, 379] width 132 height 26
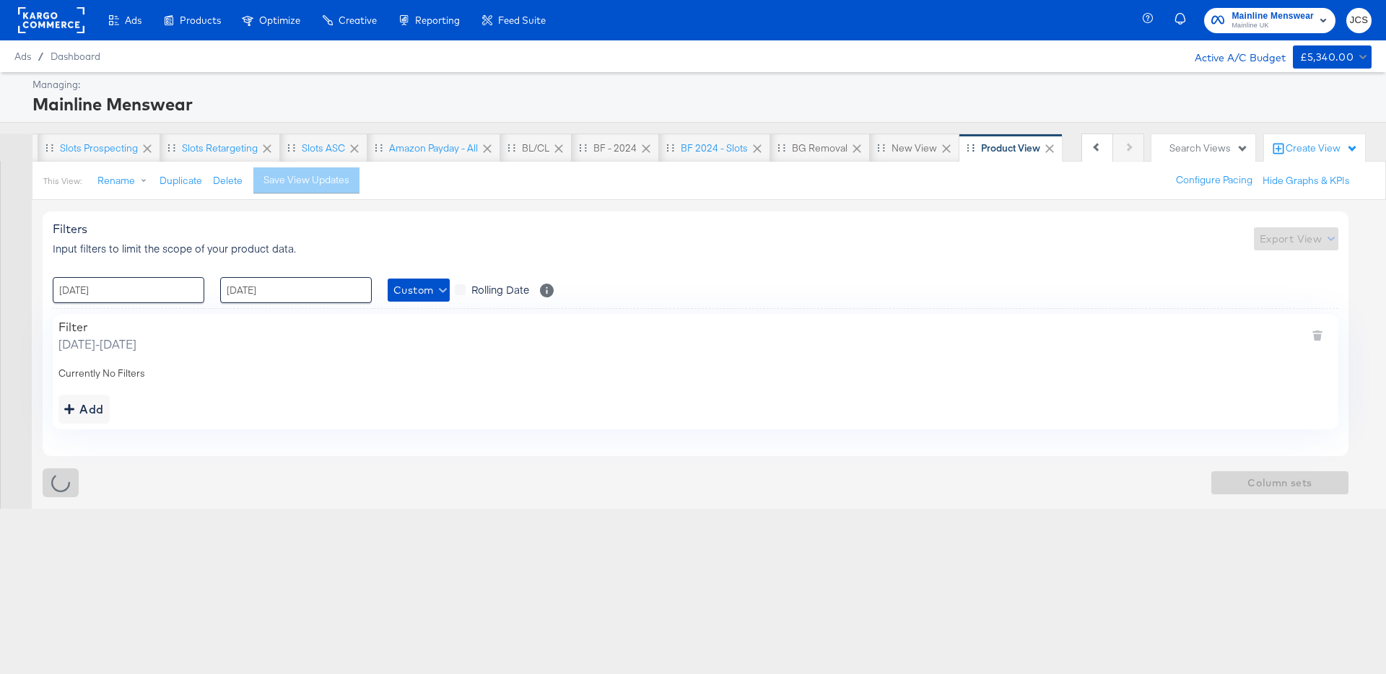
scroll to position [0, 469]
click at [222, 181] on button "Delete" at bounding box center [228, 181] width 30 height 14
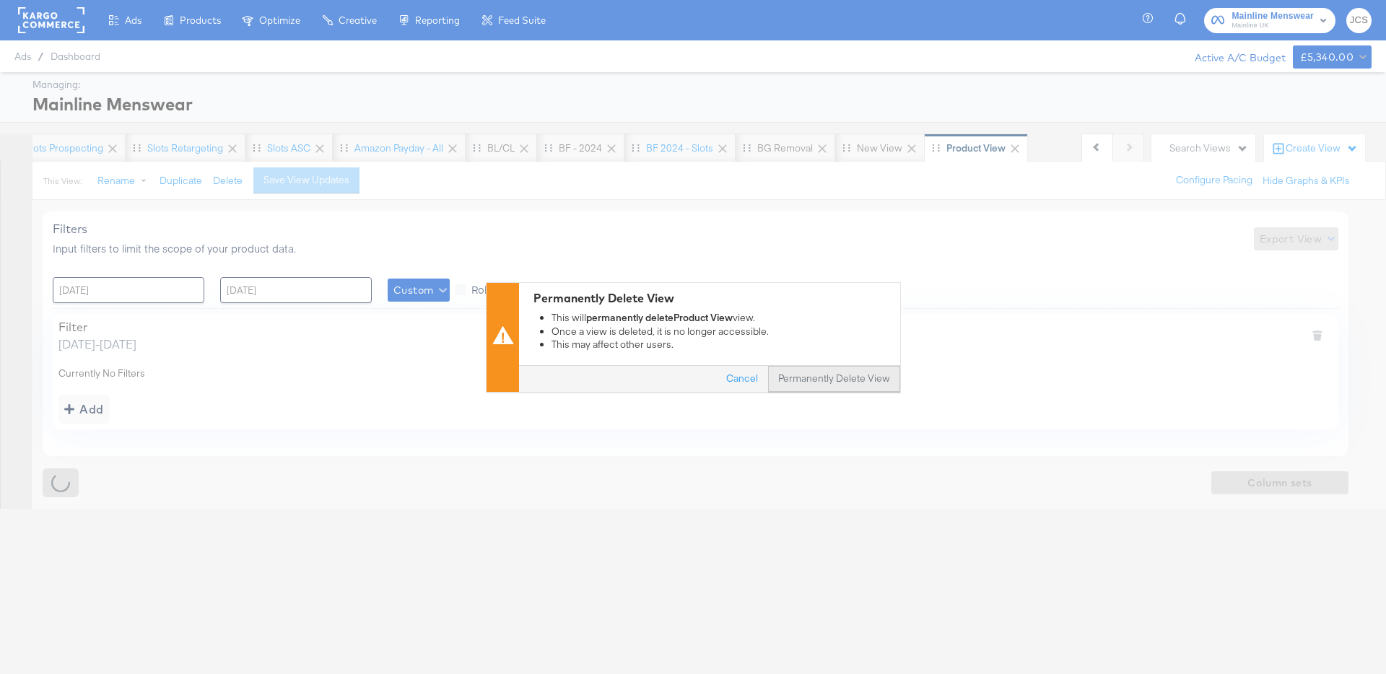
click at [782, 377] on button "Permanently Delete View" at bounding box center [834, 379] width 132 height 26
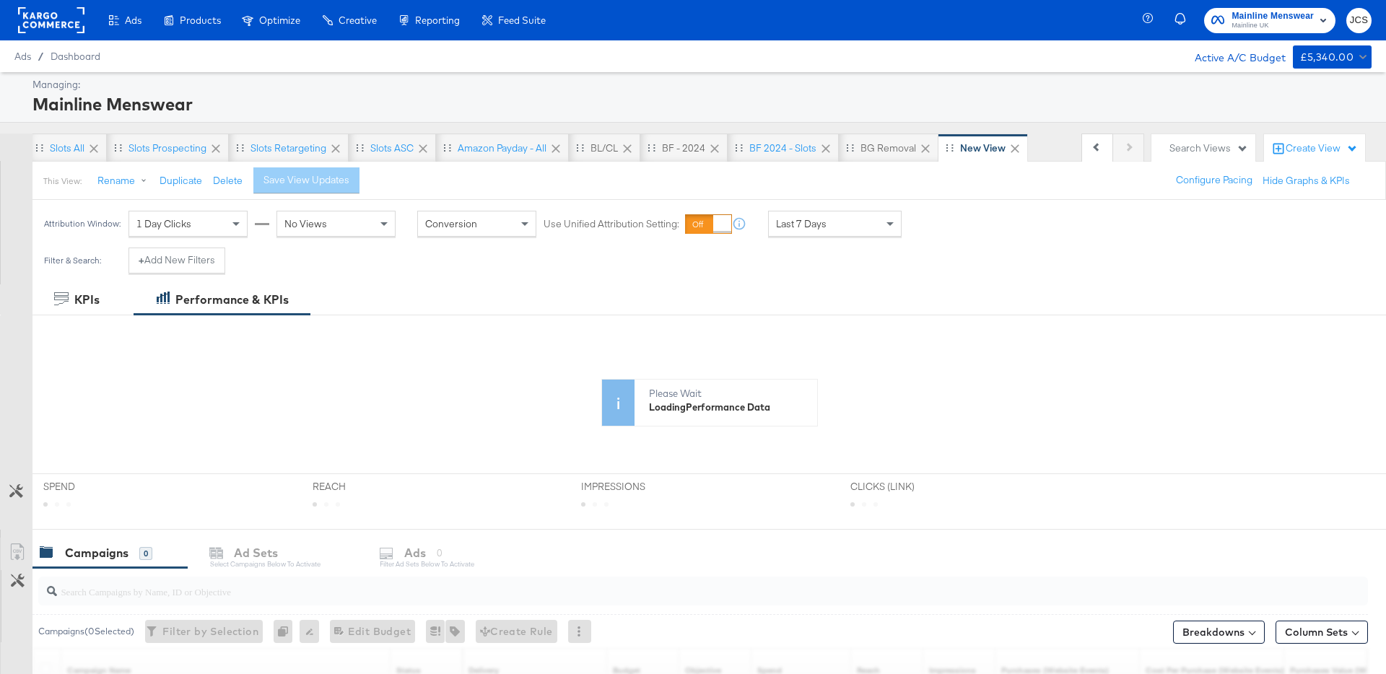
scroll to position [0, 274]
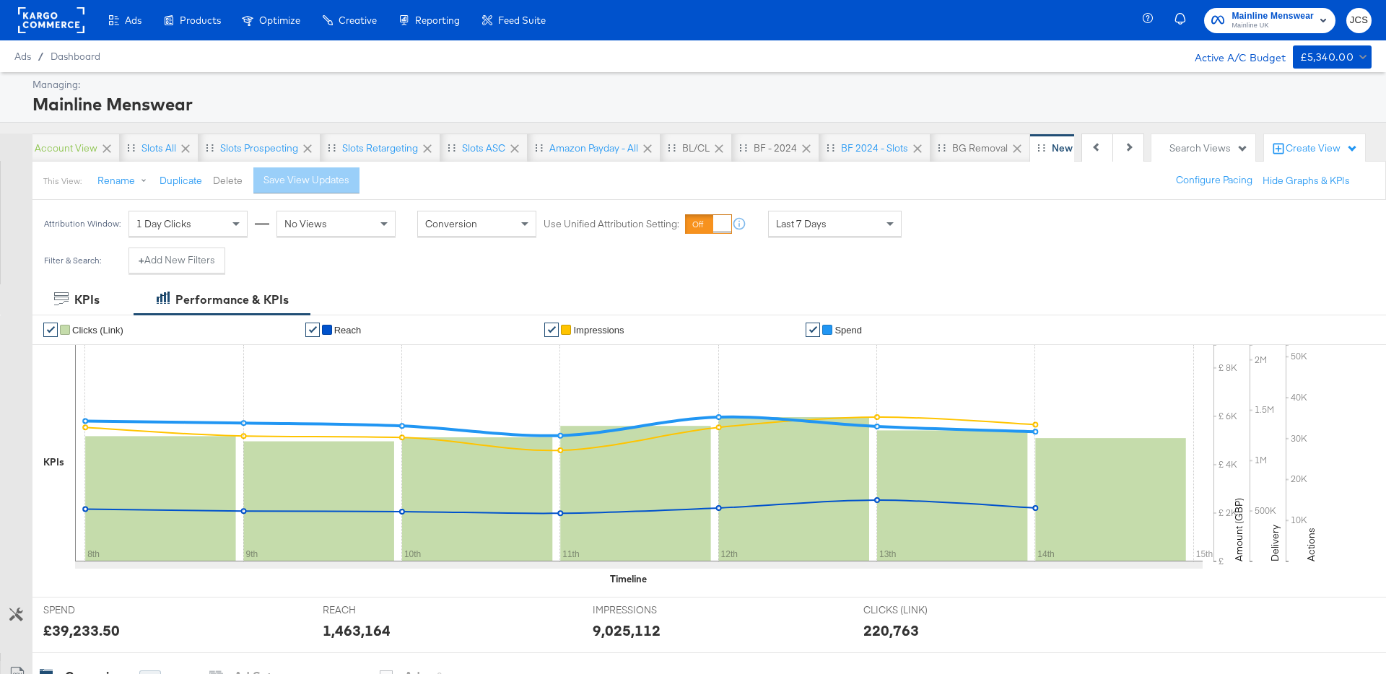
click at [217, 183] on button "Delete" at bounding box center [228, 181] width 30 height 14
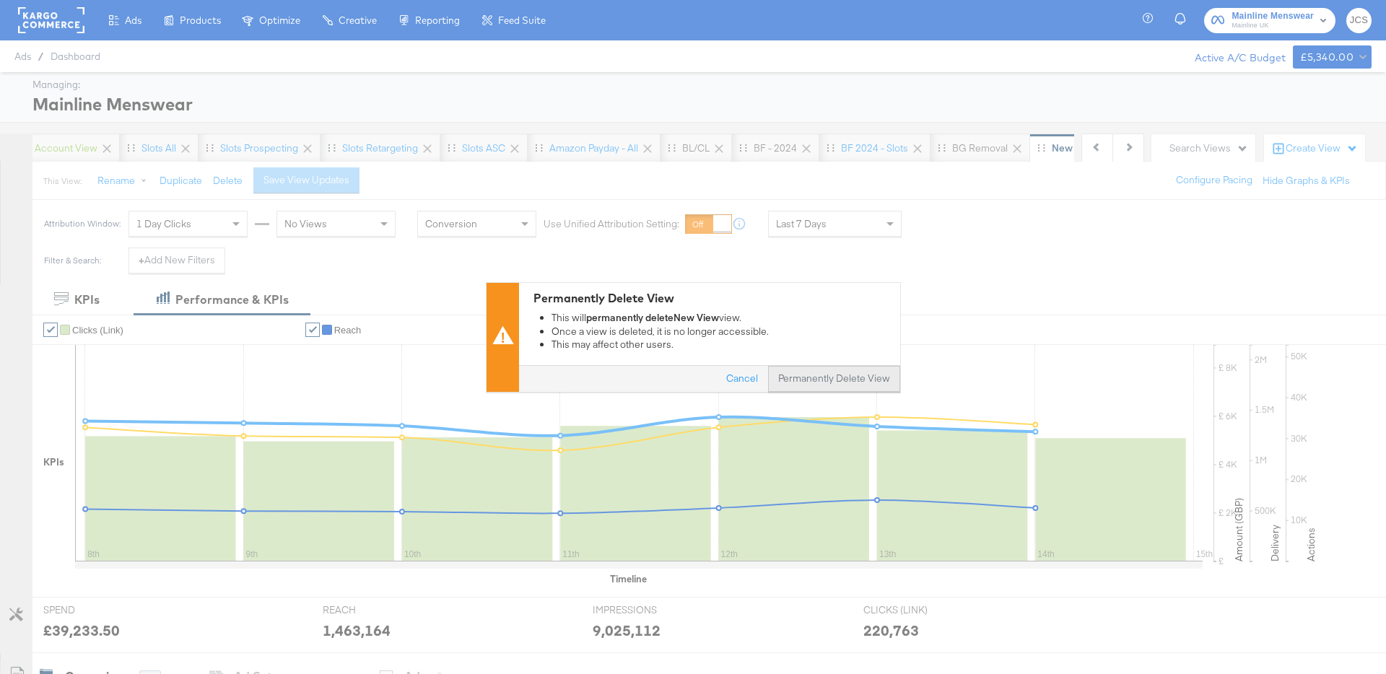
click at [819, 381] on button "Permanently Delete View" at bounding box center [834, 379] width 132 height 26
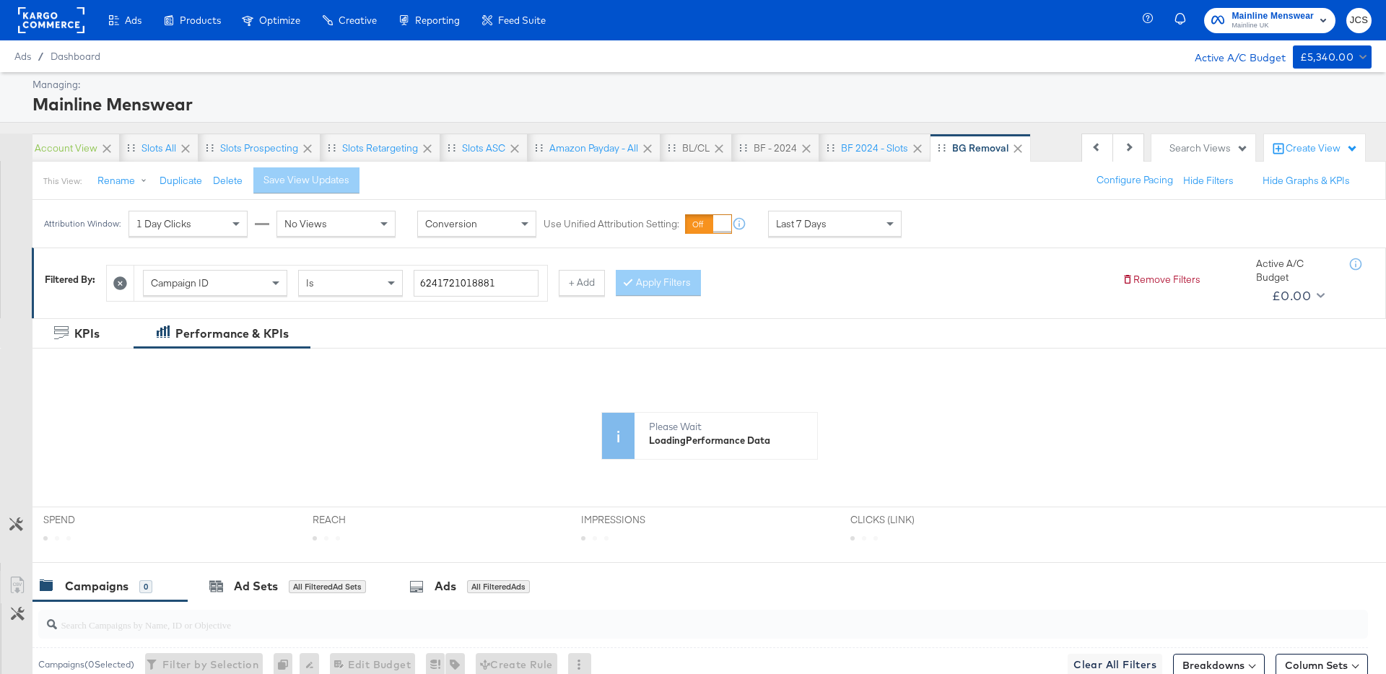
scroll to position [0, 185]
